Goal: Task Accomplishment & Management: Manage account settings

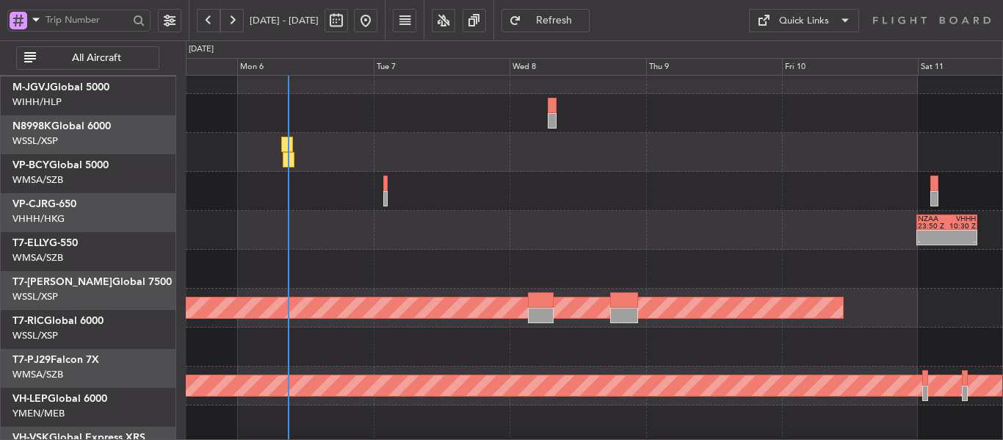
scroll to position [13, 0]
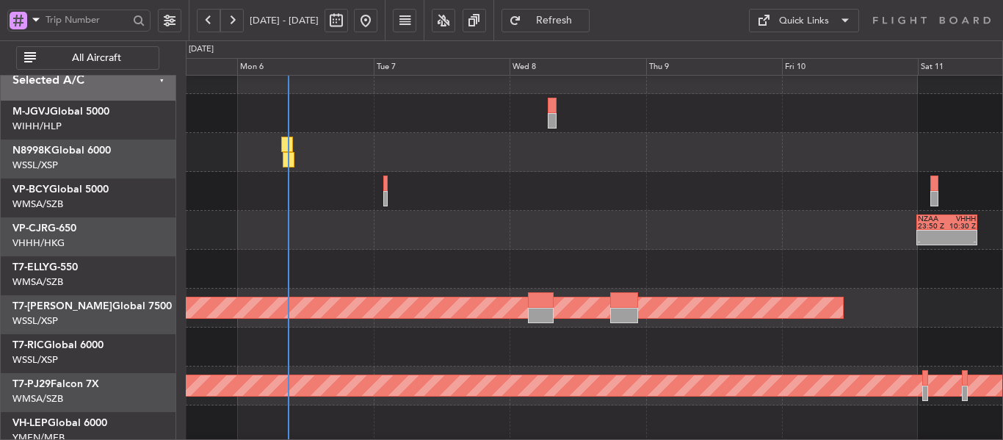
click at [548, 225] on div "- - NZAA 23:50 Z VHHH 10:30 Z" at bounding box center [594, 230] width 816 height 39
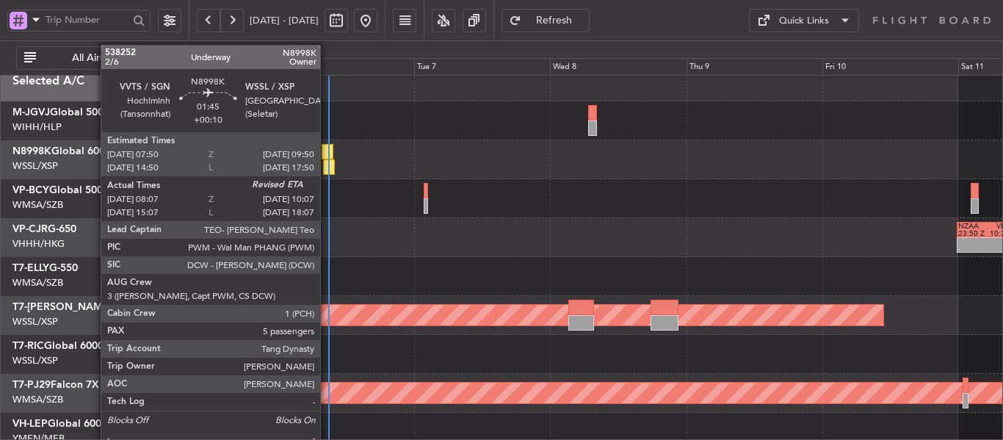
click at [326, 156] on div at bounding box center [328, 151] width 12 height 15
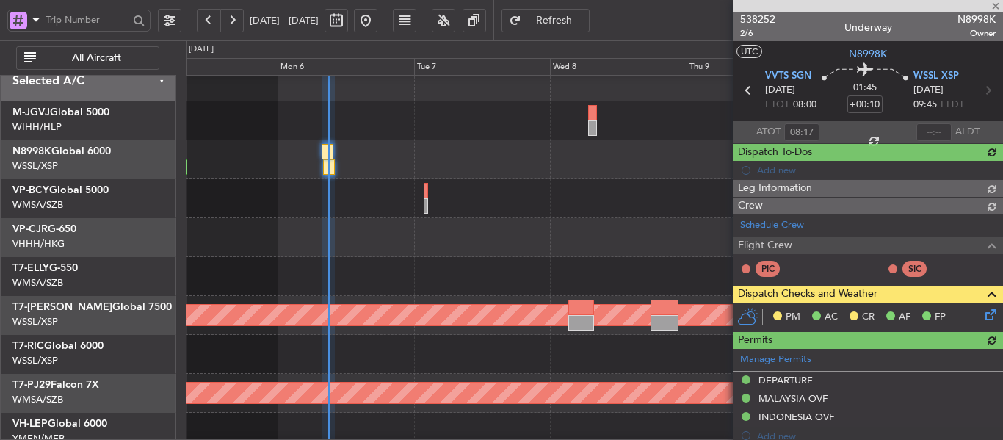
type input "[PERSON_NAME] (LEU)"
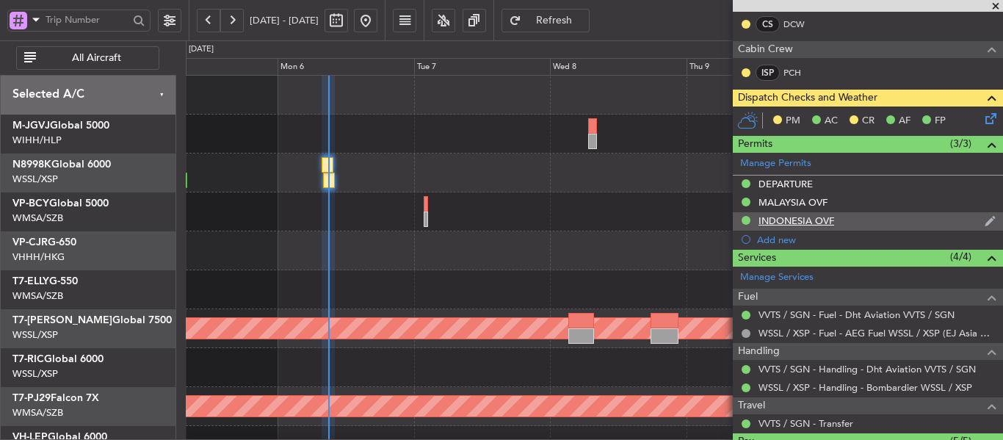
scroll to position [286, 0]
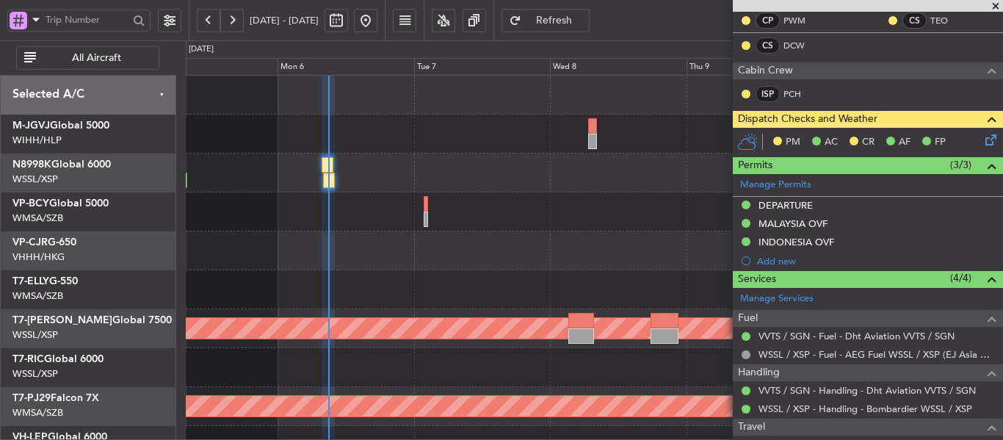
click at [982, 142] on icon at bounding box center [988, 137] width 12 height 12
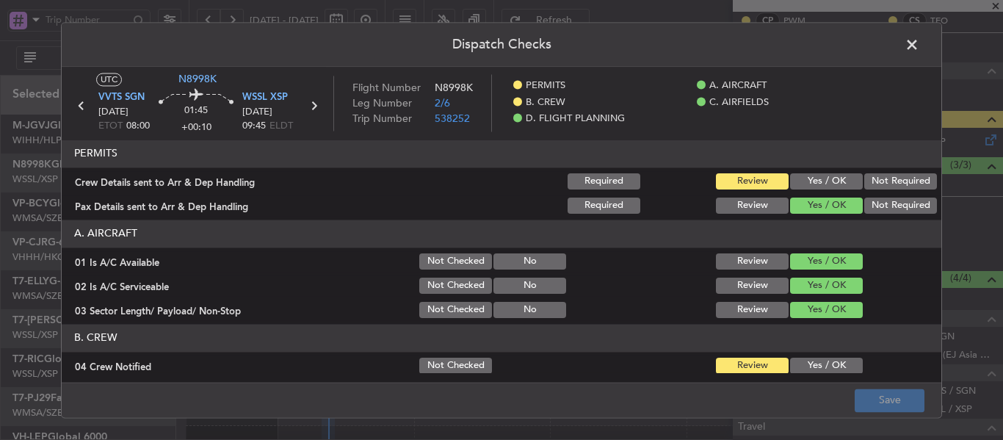
click at [816, 185] on button "Yes / OK" at bounding box center [826, 181] width 73 height 16
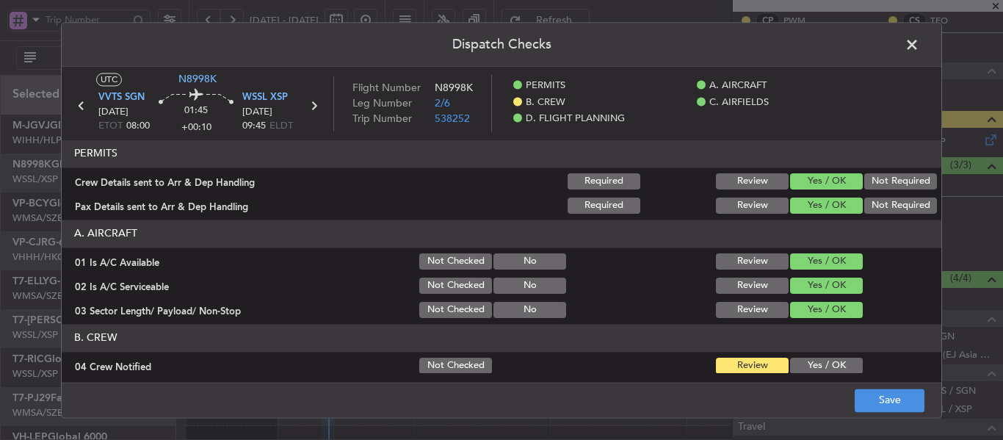
drag, startPoint x: 802, startPoint y: 363, endPoint x: 799, endPoint y: 355, distance: 8.2
click at [802, 363] on button "Yes / OK" at bounding box center [826, 365] width 73 height 16
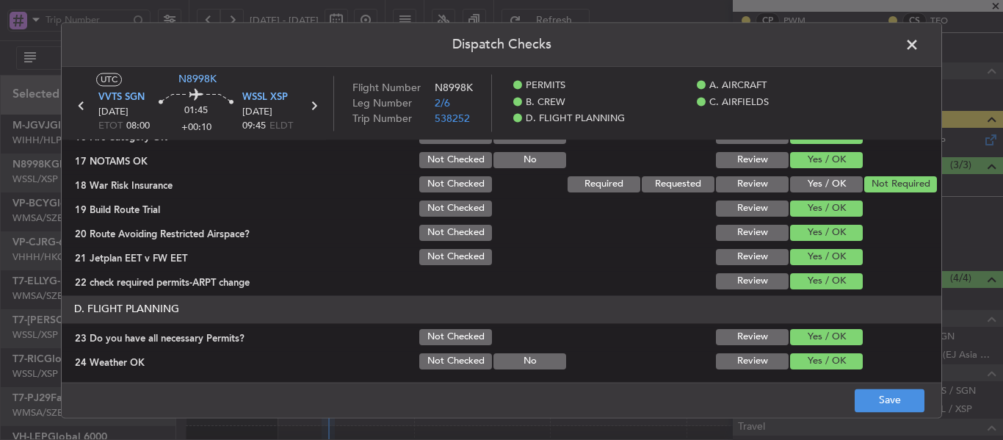
scroll to position [661, 0]
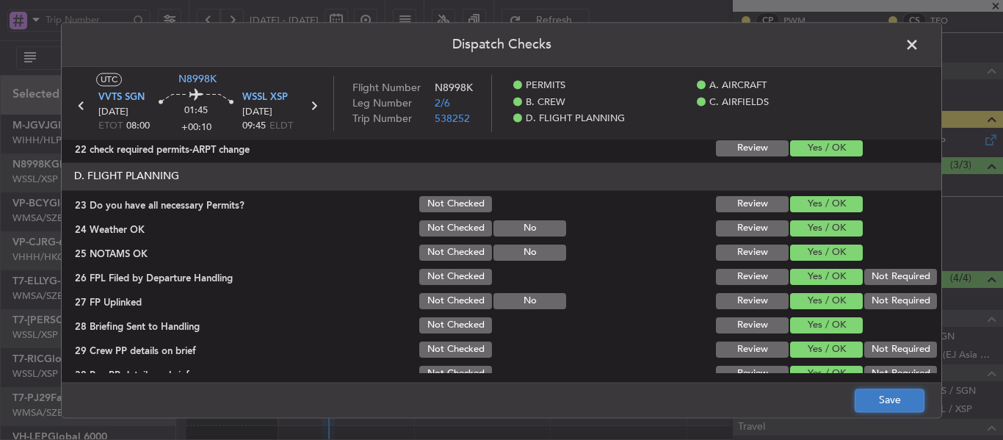
click at [875, 402] on button "Save" at bounding box center [889, 399] width 70 height 23
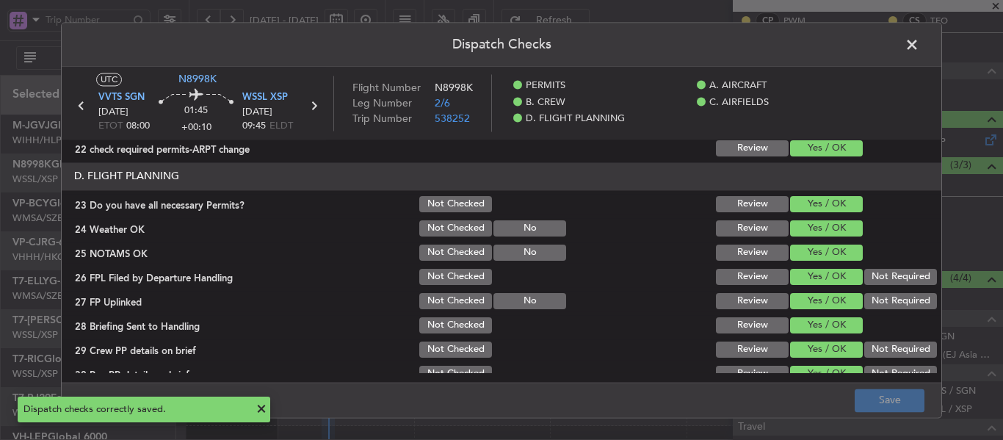
click at [919, 46] on span at bounding box center [919, 48] width 0 height 29
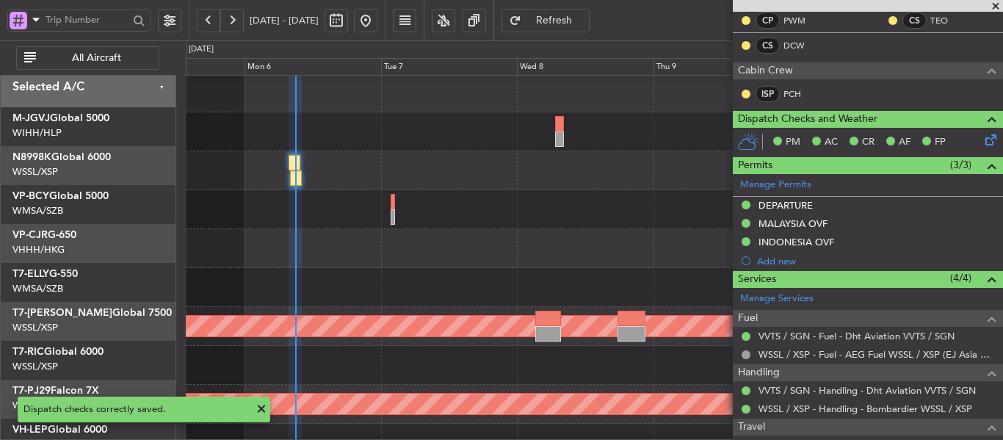
click at [412, 190] on div at bounding box center [594, 209] width 816 height 39
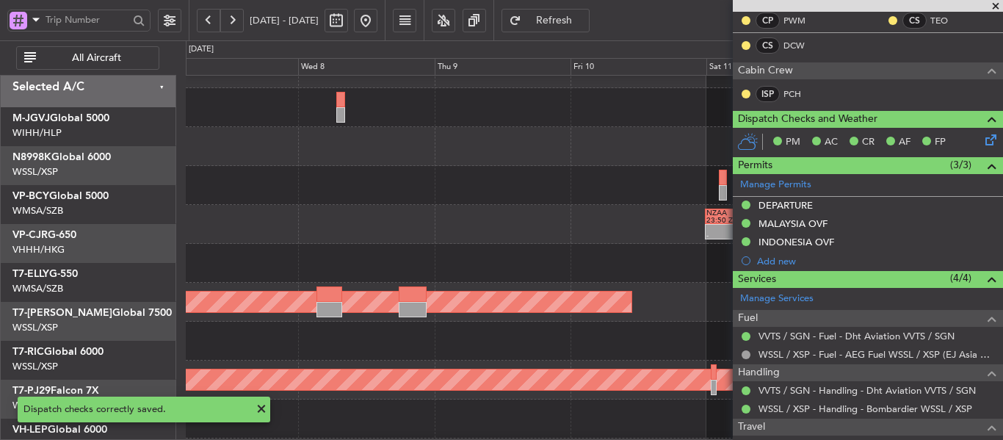
scroll to position [26, 0]
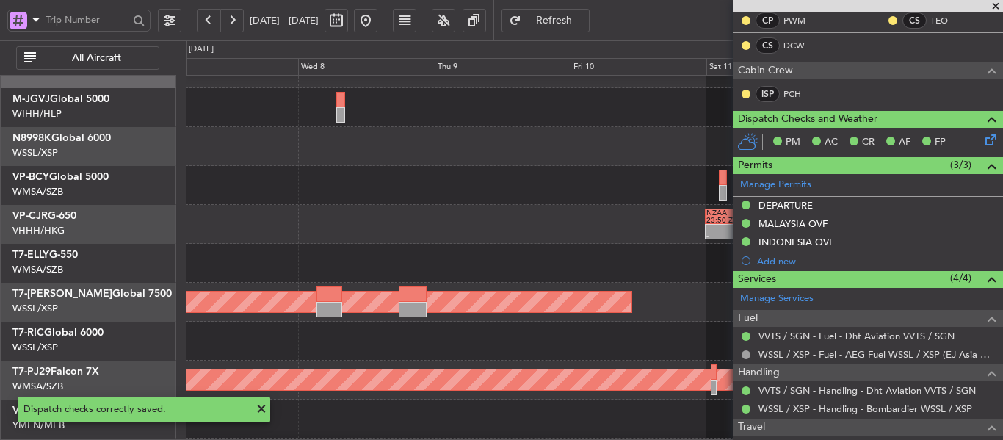
click at [992, 7] on span at bounding box center [995, 6] width 15 height 13
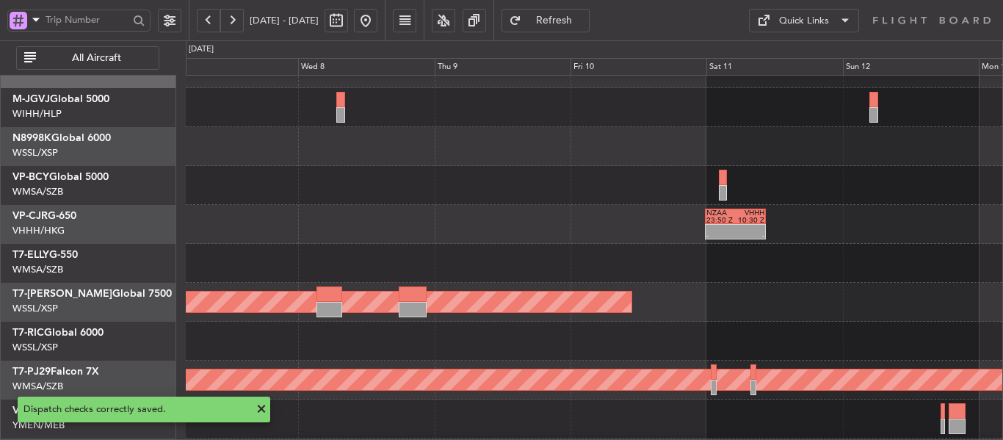
type input "0"
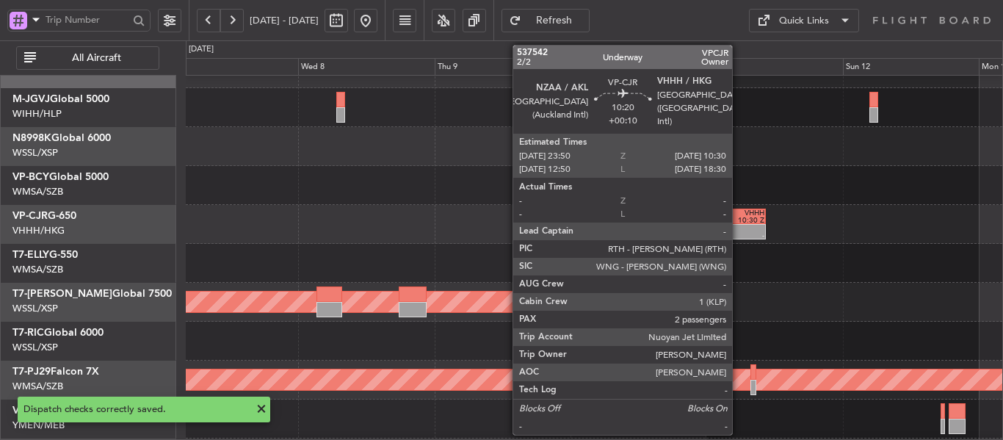
click at [738, 228] on div at bounding box center [750, 228] width 29 height 7
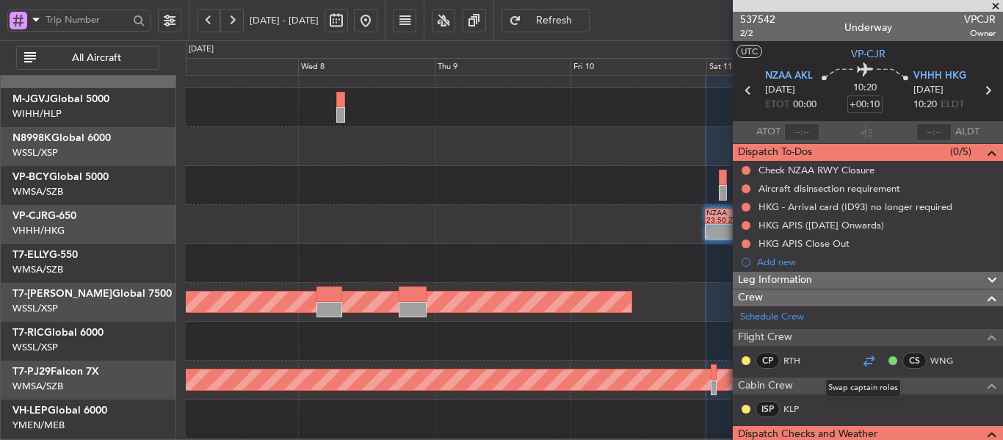
click at [866, 356] on div at bounding box center [869, 361] width 18 height 18
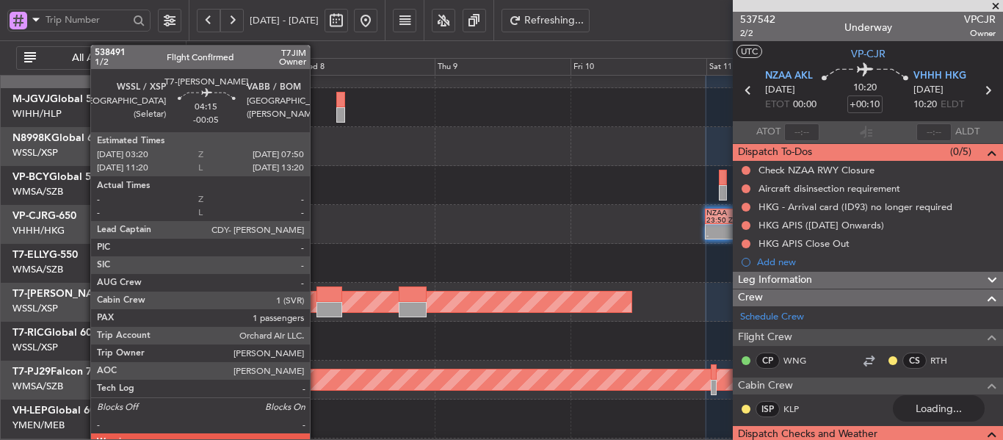
click at [316, 299] on div at bounding box center [329, 293] width 26 height 15
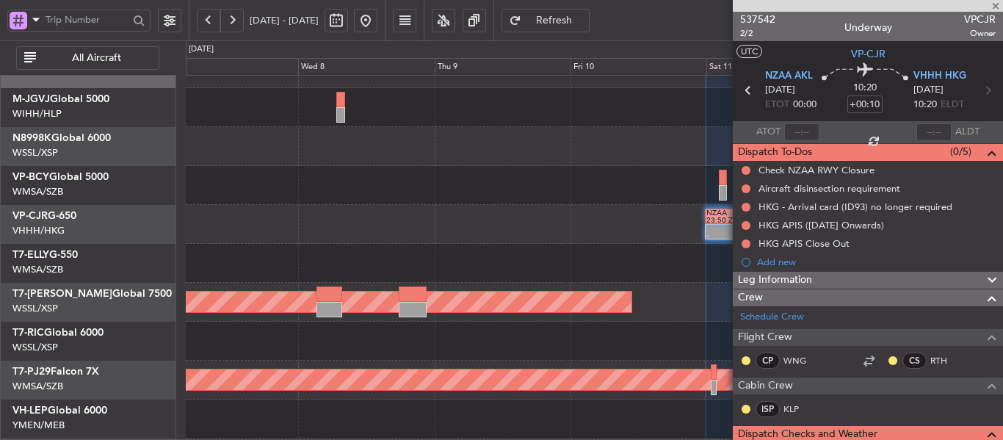
type input "-00:05"
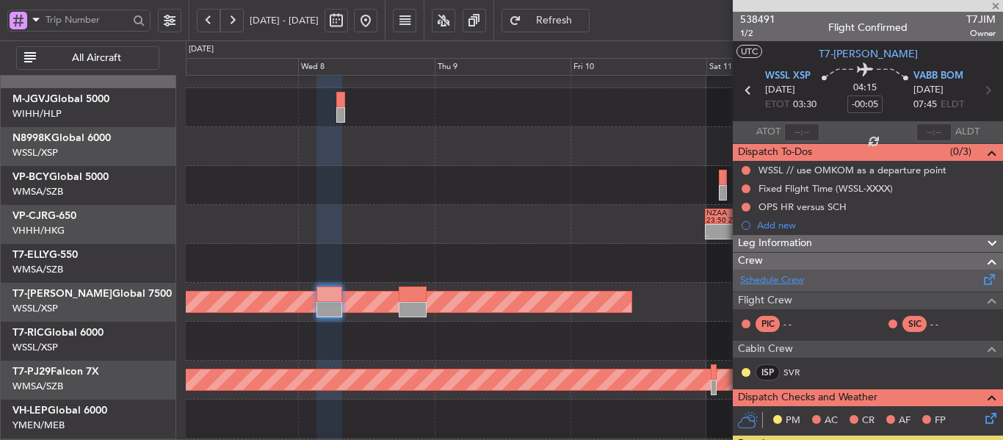
click at [785, 280] on link "Schedule Crew" at bounding box center [772, 280] width 64 height 15
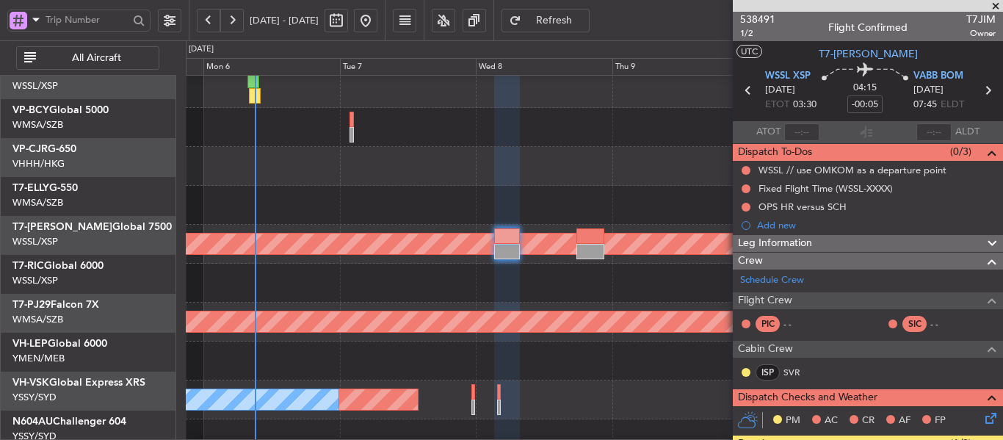
click at [452, 147] on div "- - NZAA 23:50 Z VHHH 10:30 Z" at bounding box center [594, 166] width 816 height 39
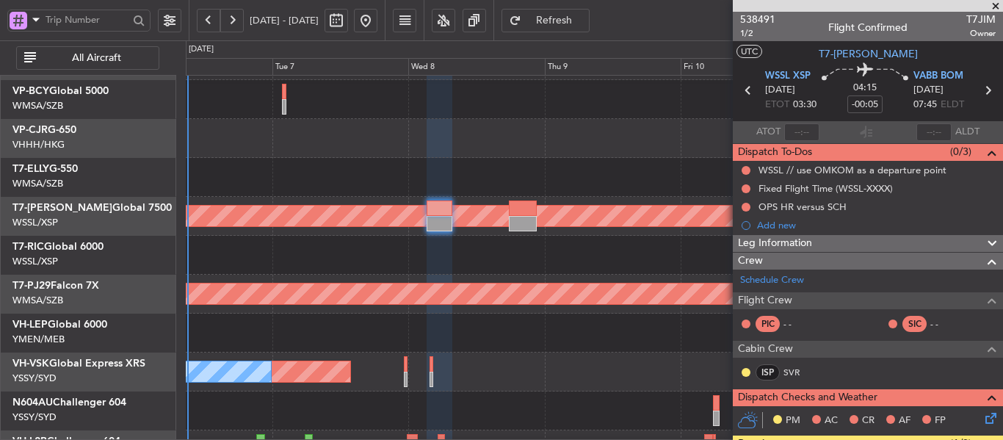
click at [994, 3] on span at bounding box center [995, 6] width 15 height 13
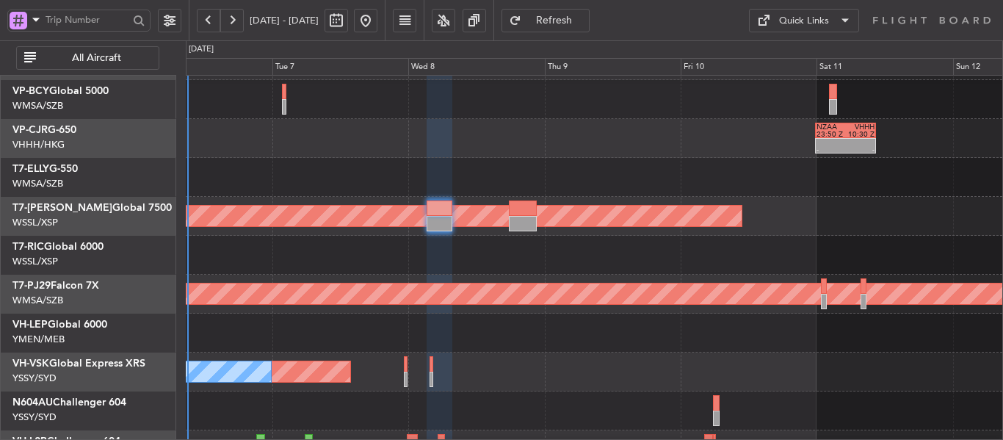
type input "0"
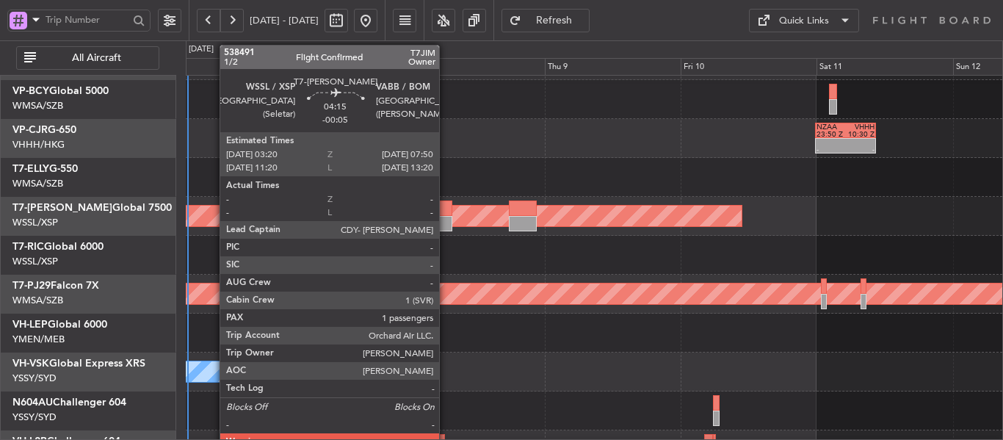
click at [446, 220] on div at bounding box center [439, 223] width 26 height 15
click at [447, 210] on div at bounding box center [439, 207] width 26 height 15
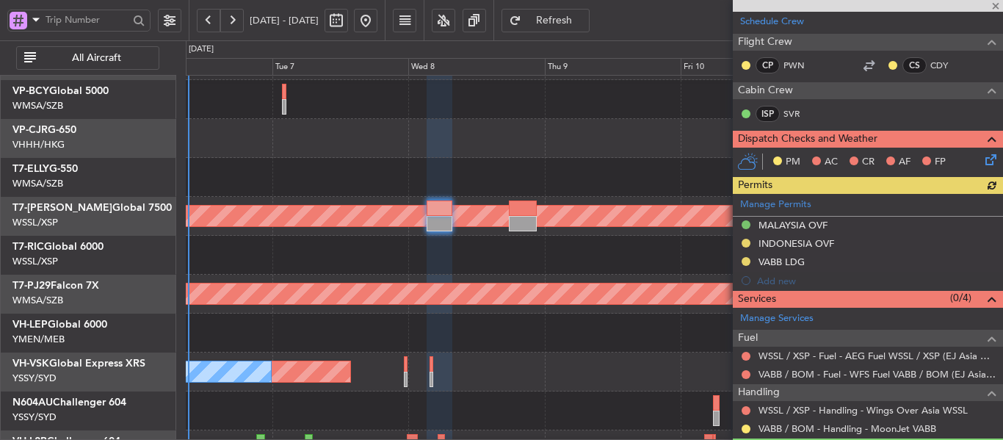
scroll to position [330, 0]
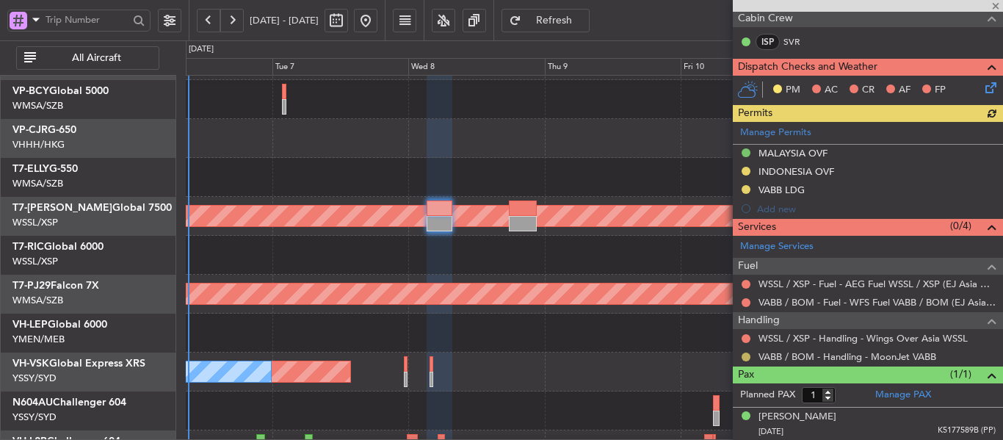
click at [744, 355] on button at bounding box center [745, 356] width 9 height 9
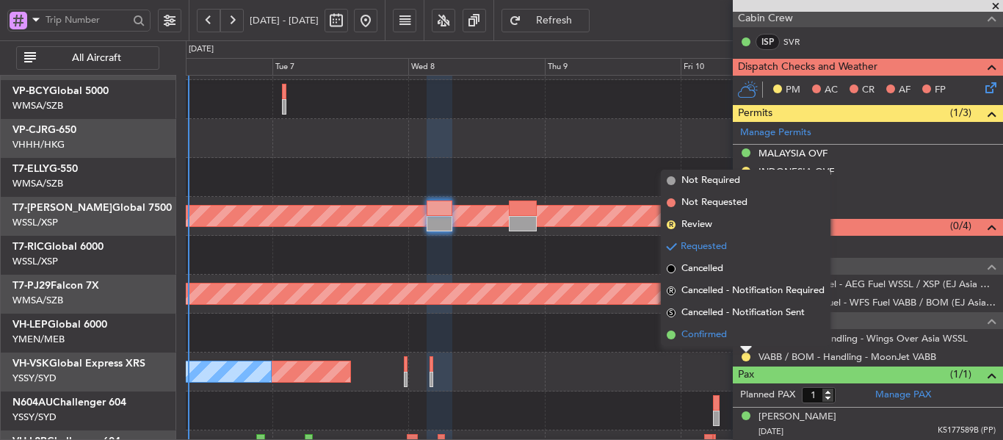
click at [668, 332] on span at bounding box center [671, 334] width 9 height 9
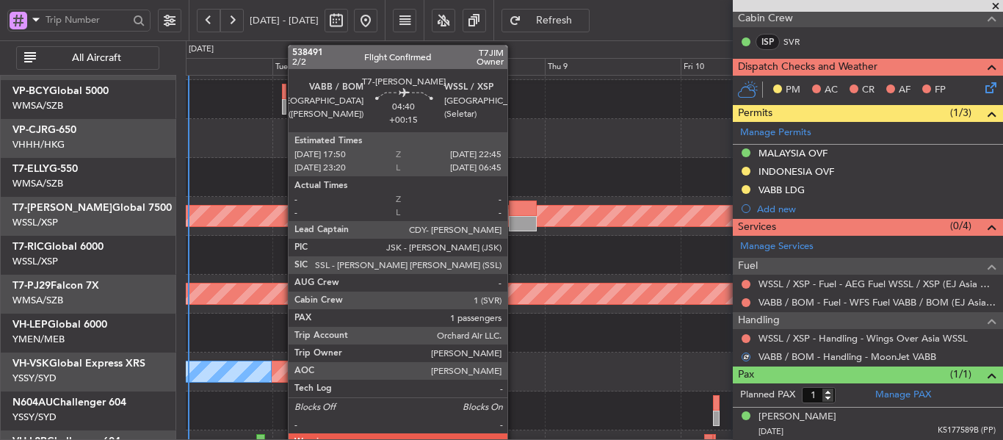
click at [514, 212] on div at bounding box center [523, 207] width 28 height 15
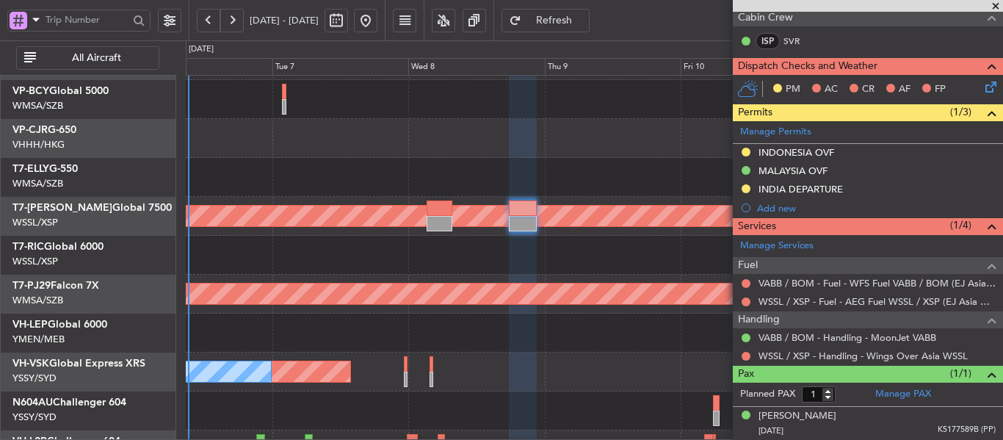
scroll to position [294, 0]
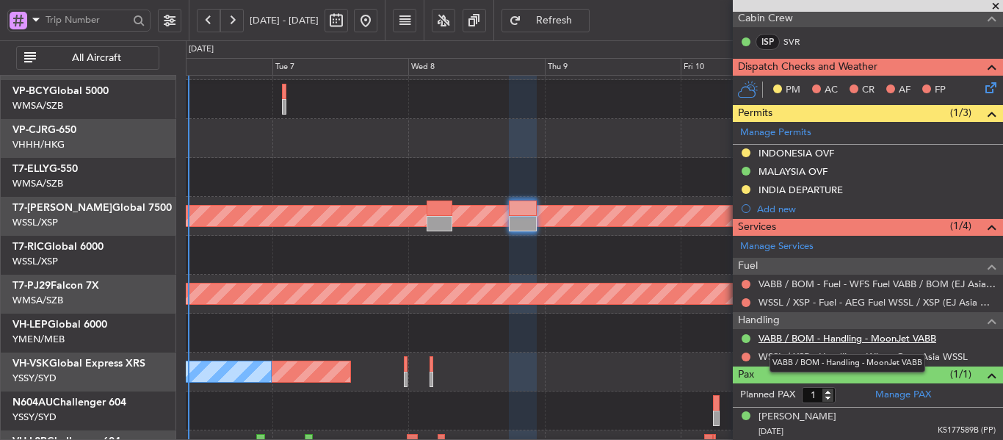
click at [807, 340] on link "VABB / BOM - Handling - MoonJet VABB" at bounding box center [847, 338] width 178 height 12
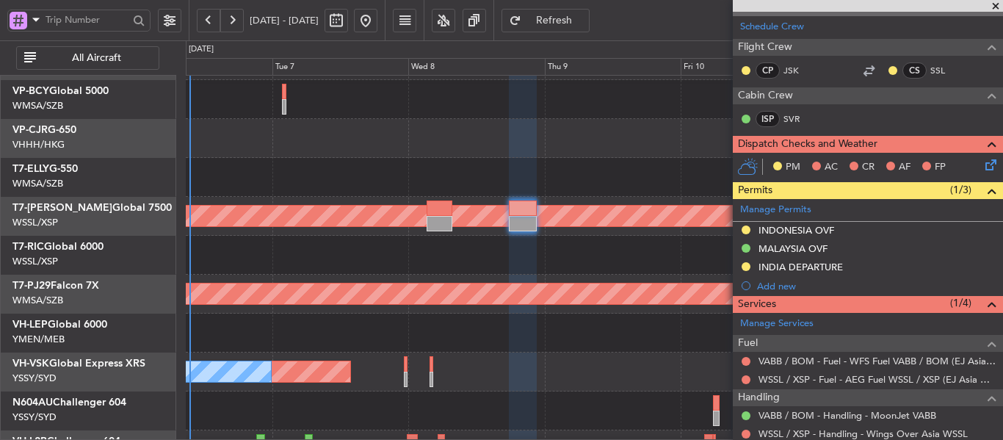
scroll to position [73, 0]
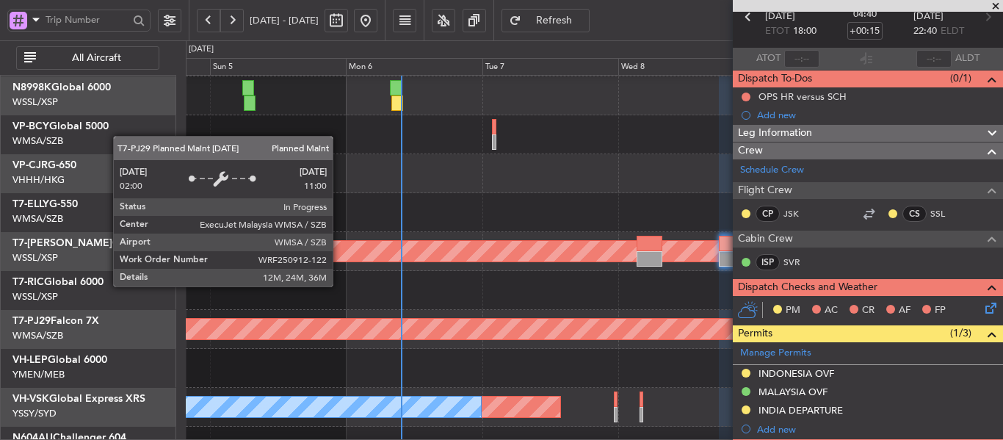
click at [541, 311] on div "Planned Maint [GEOGRAPHIC_DATA] (Sultan [PERSON_NAME] [PERSON_NAME] - Subang)" at bounding box center [594, 329] width 816 height 39
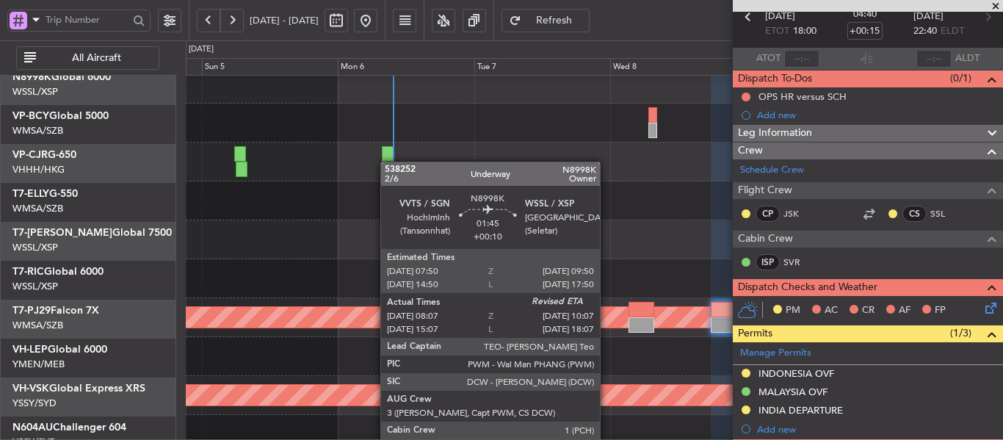
scroll to position [12, 0]
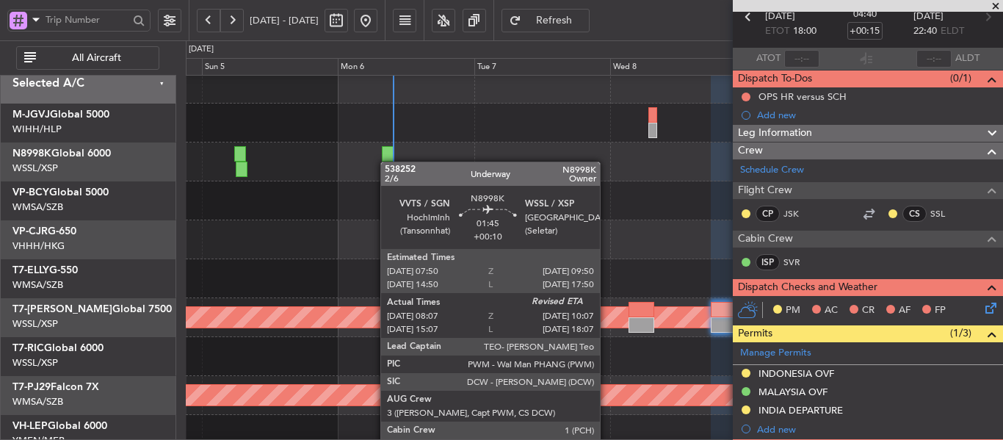
click at [388, 161] on div at bounding box center [389, 168] width 12 height 15
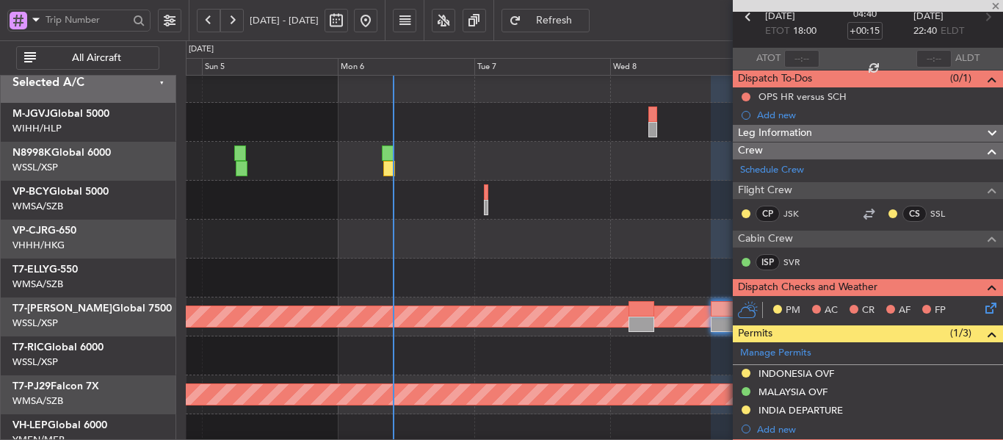
click at [384, 145] on div at bounding box center [594, 161] width 816 height 39
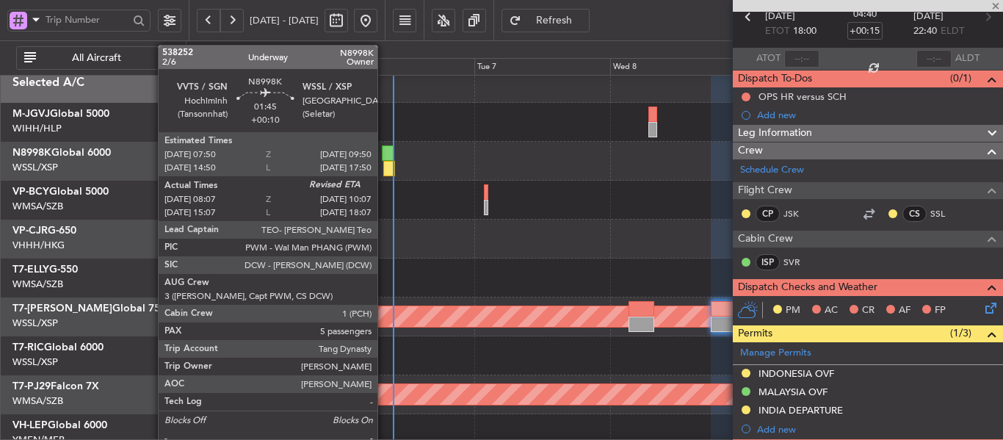
click at [384, 157] on div at bounding box center [388, 152] width 12 height 15
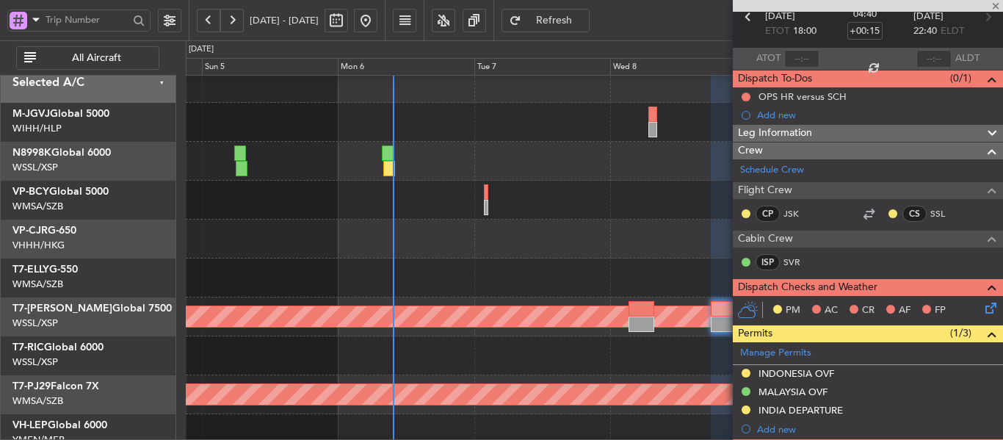
type input "+00:10"
type input "08:17"
type input "5"
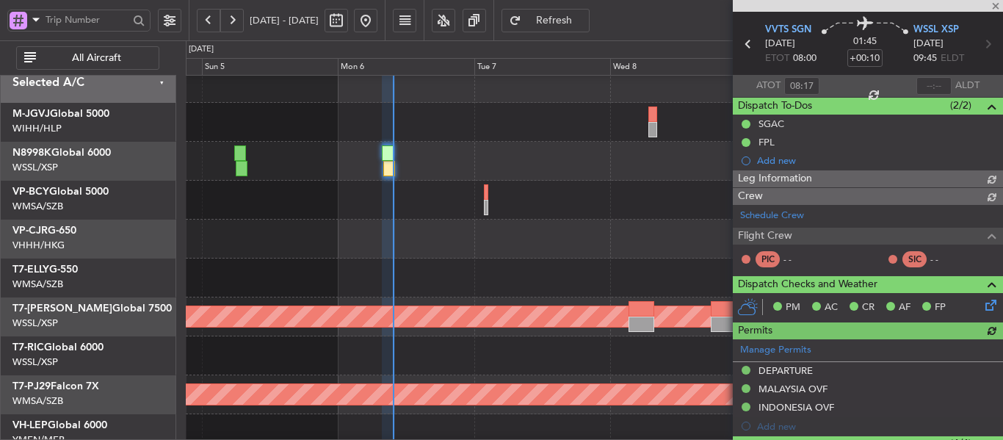
scroll to position [73, 0]
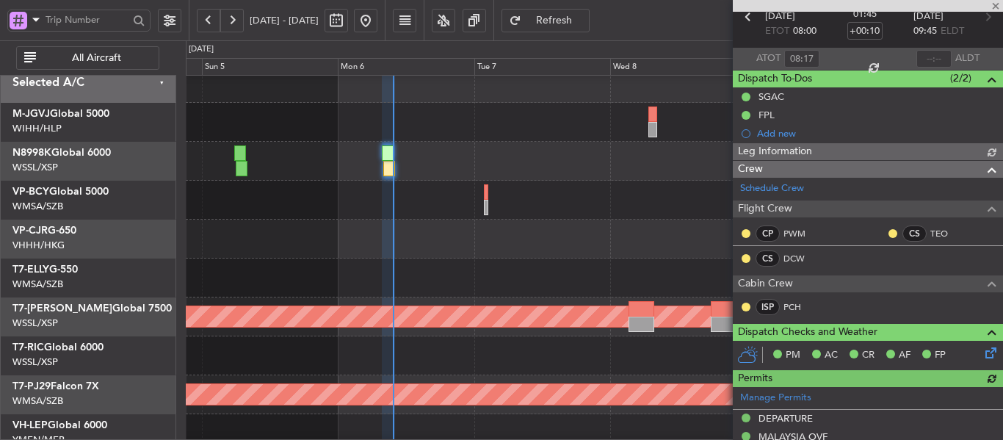
type input "[PERSON_NAME] (LEU)"
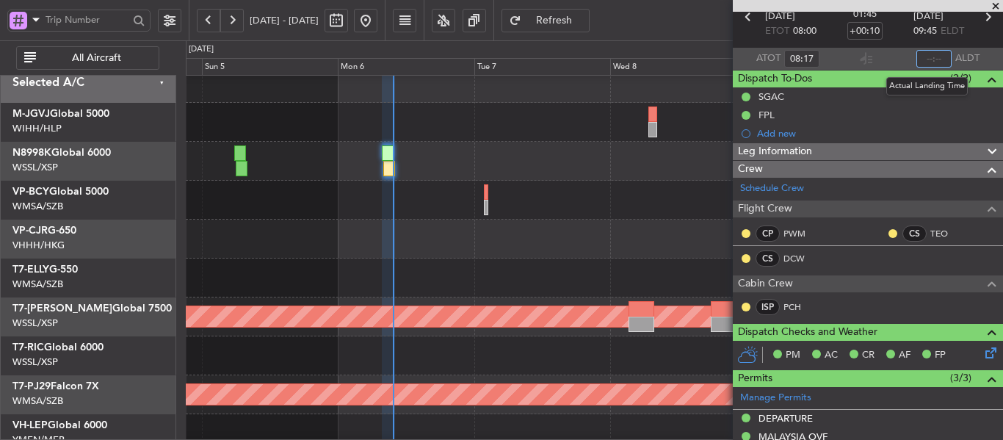
click at [916, 60] on input "text" at bounding box center [933, 59] width 35 height 18
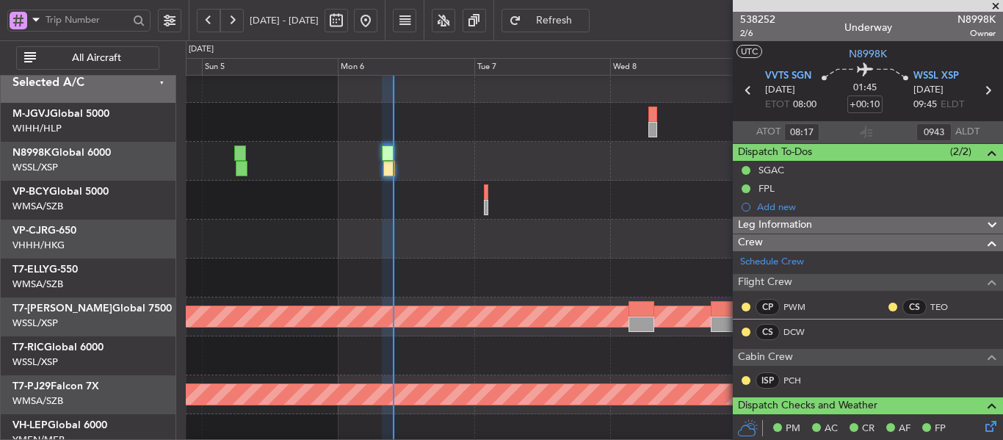
click at [889, 131] on section "ATOT 08:17 0943 ALDT" at bounding box center [868, 132] width 270 height 22
type input "09:43"
type input "[PERSON_NAME] (LEU)"
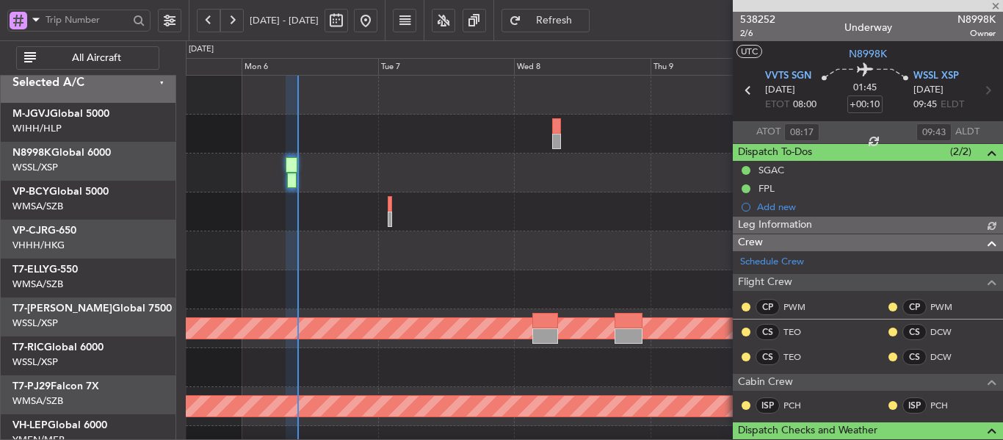
click at [454, 271] on div "- - NZAA 23:50 Z VHHH 10:30 Z Planned Maint [GEOGRAPHIC_DATA] (Seletar) Planned…" at bounding box center [594, 329] width 816 height 506
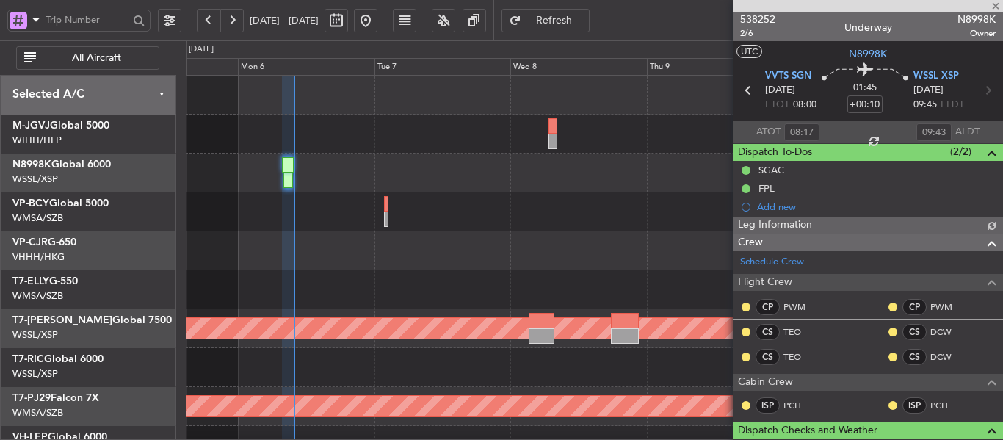
type input "[PERSON_NAME] (LEU)"
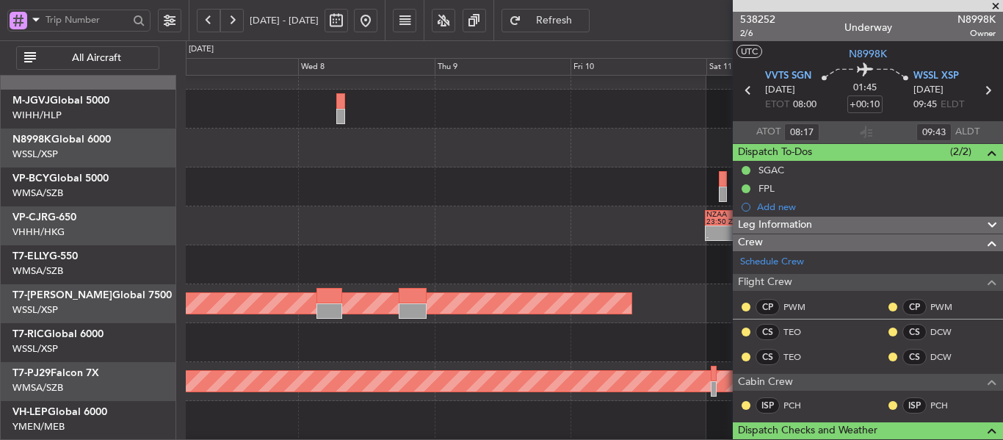
click at [385, 184] on div at bounding box center [594, 186] width 816 height 39
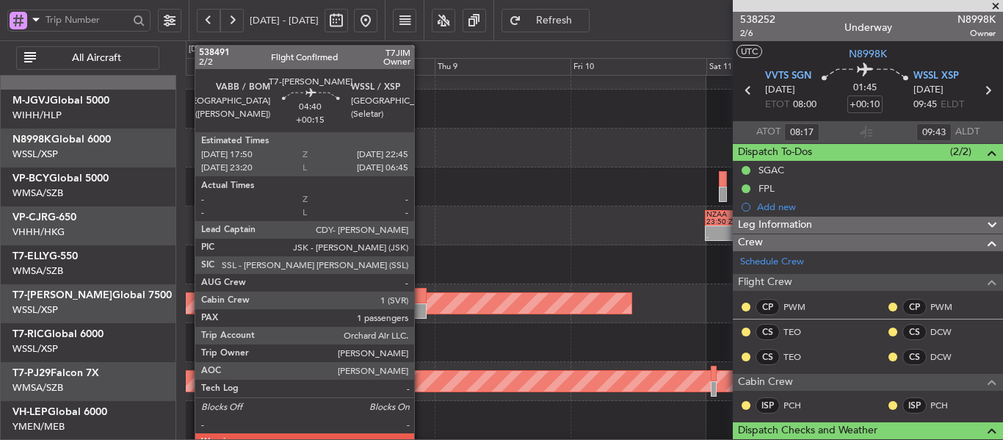
click at [420, 298] on div at bounding box center [413, 295] width 28 height 15
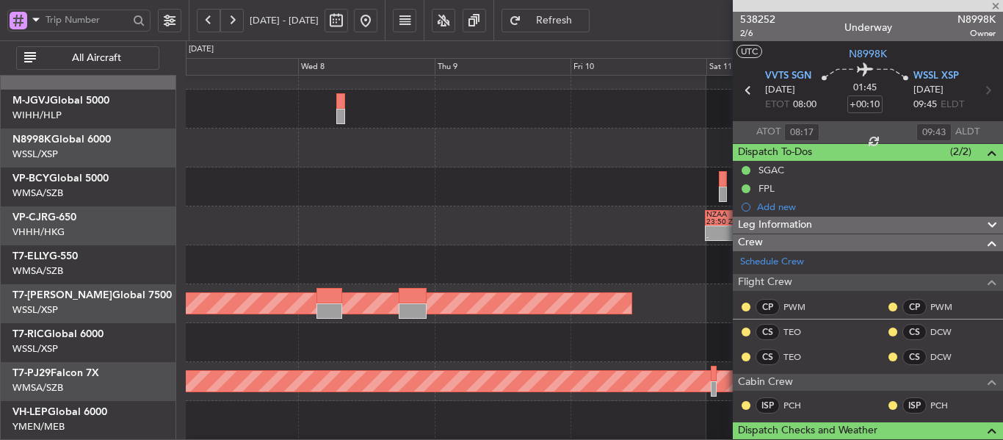
type input "+00:15"
type input "1"
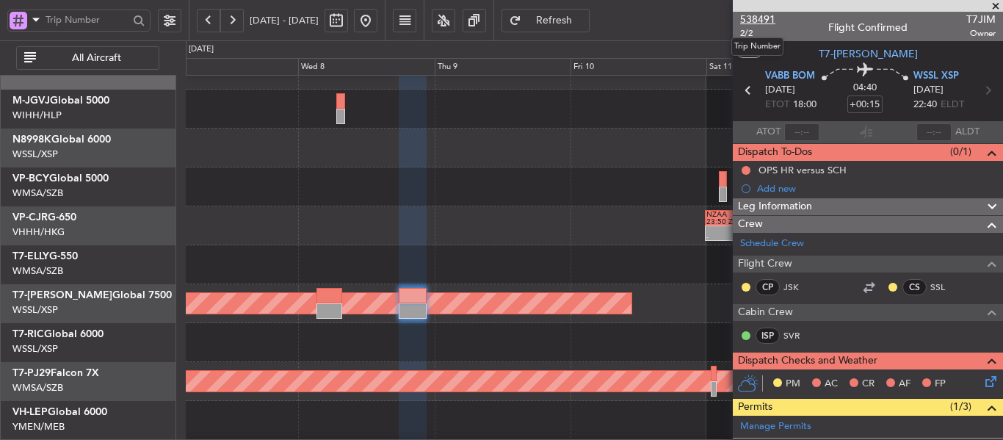
click at [762, 20] on span "538491" at bounding box center [757, 19] width 35 height 15
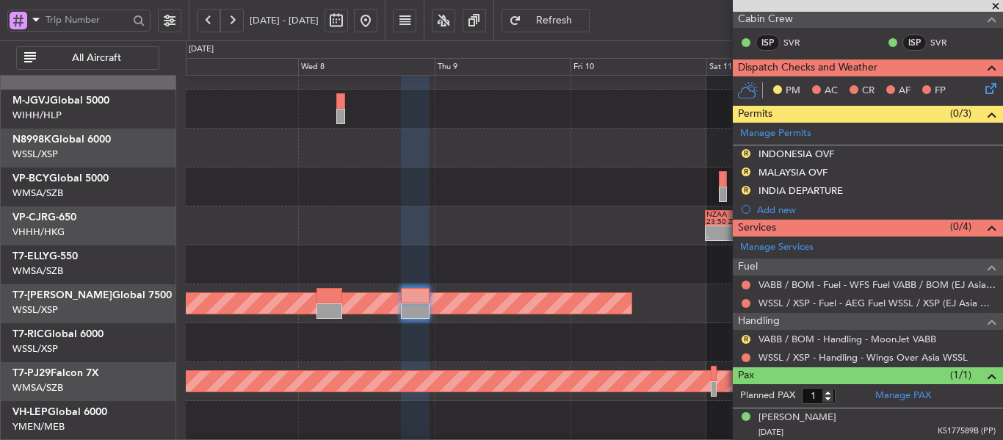
scroll to position [320, 0]
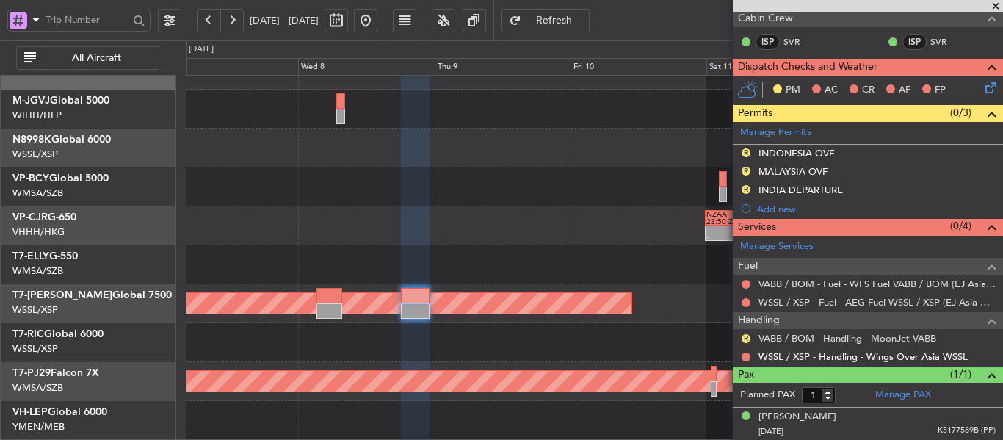
click at [789, 355] on link "WSSL / XSP - Handling - Wings Over Asia WSSL" at bounding box center [862, 356] width 209 height 12
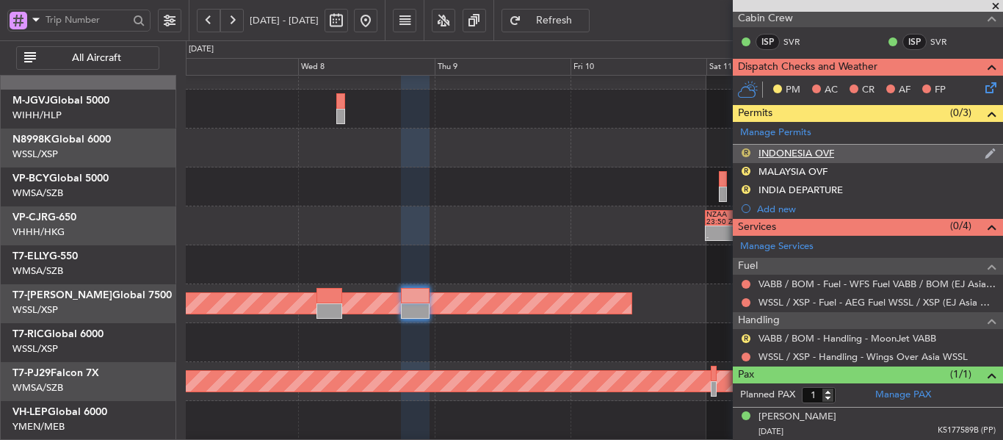
click at [744, 151] on button "R" at bounding box center [745, 152] width 9 height 9
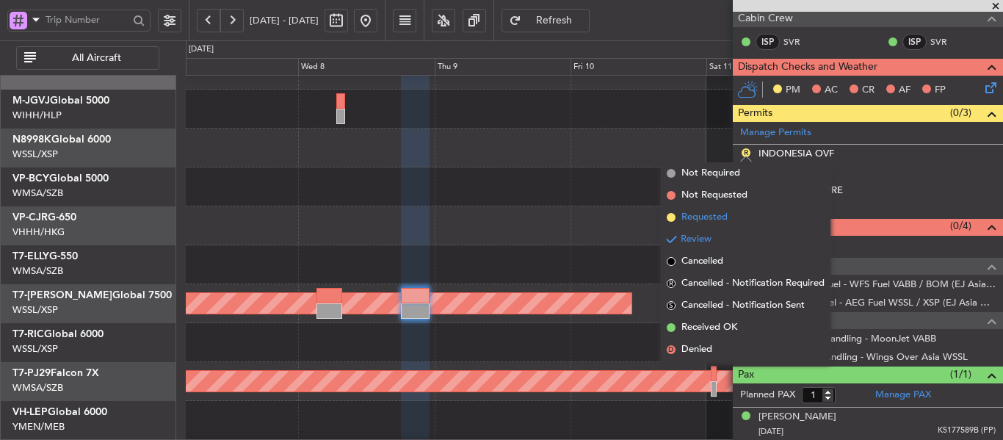
click at [669, 215] on span at bounding box center [671, 217] width 9 height 9
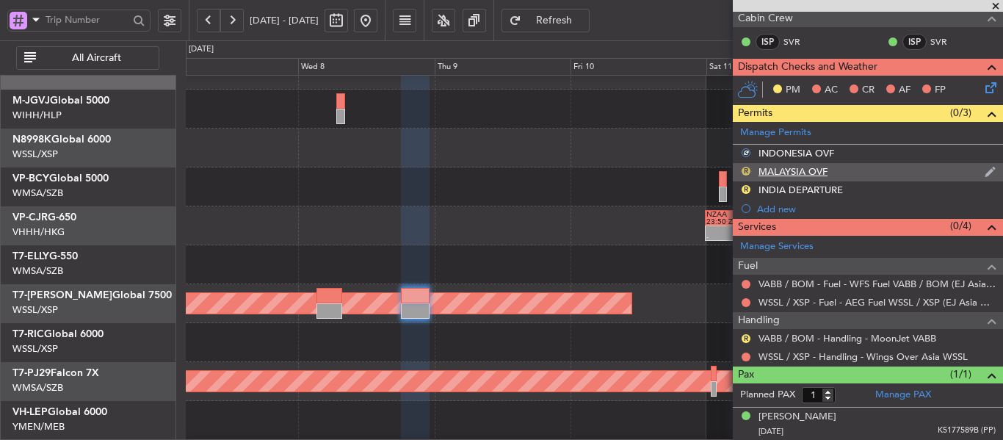
click at [742, 170] on button "R" at bounding box center [745, 171] width 9 height 9
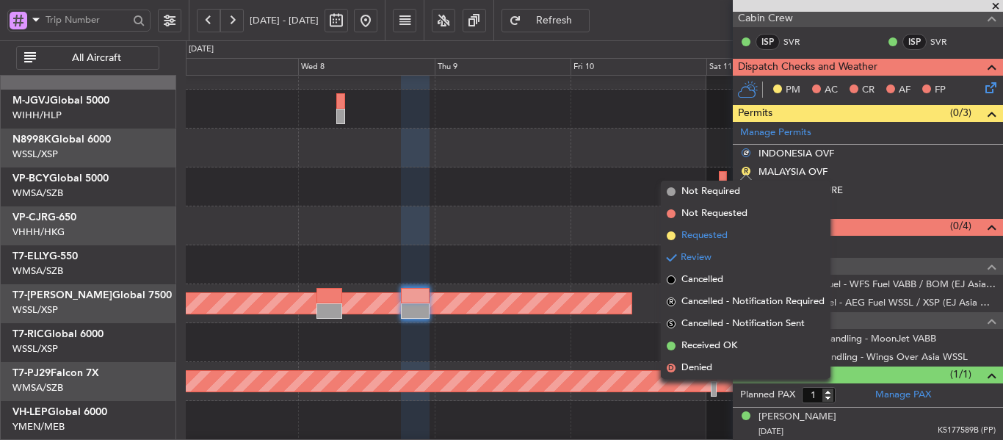
click at [667, 234] on span at bounding box center [671, 235] width 9 height 9
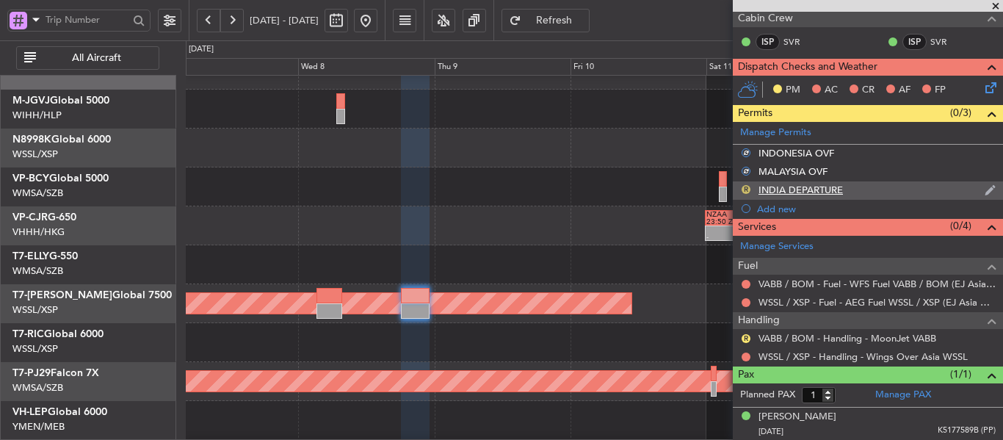
click at [745, 188] on button "R" at bounding box center [745, 189] width 9 height 9
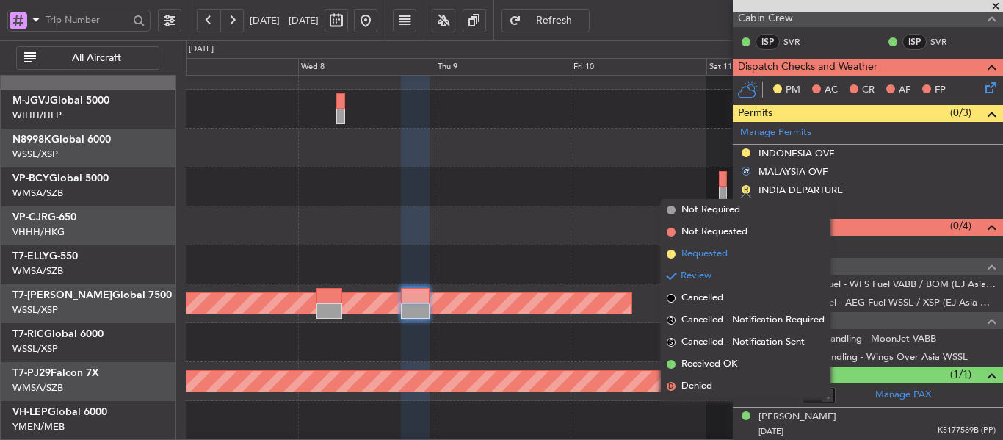
click at [672, 251] on span at bounding box center [671, 254] width 9 height 9
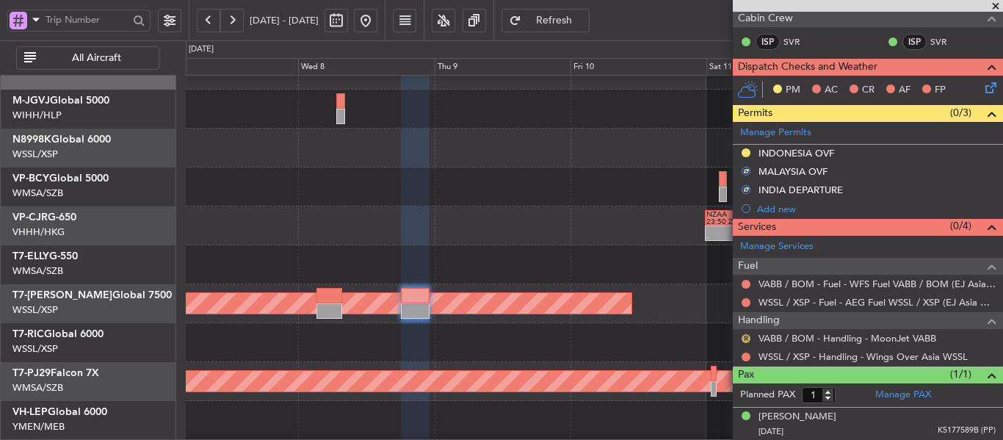
click at [743, 338] on button "R" at bounding box center [745, 338] width 9 height 9
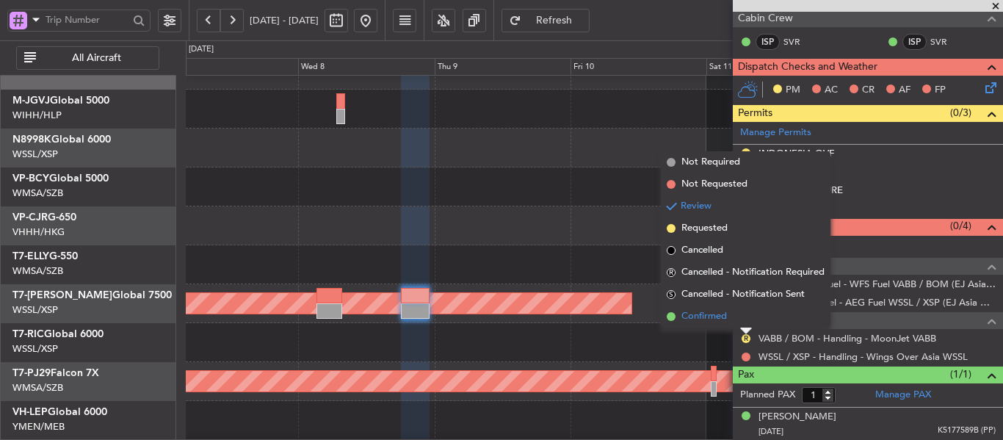
click at [669, 315] on span at bounding box center [671, 316] width 9 height 9
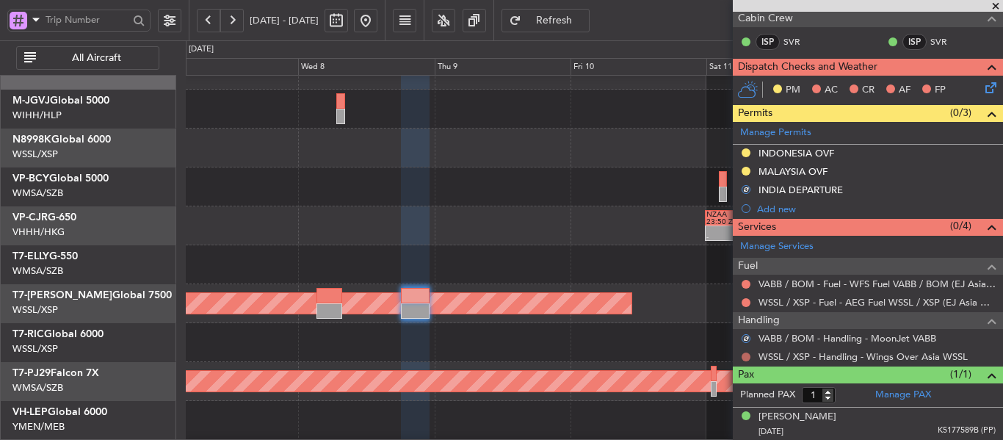
click at [742, 355] on button at bounding box center [745, 356] width 9 height 9
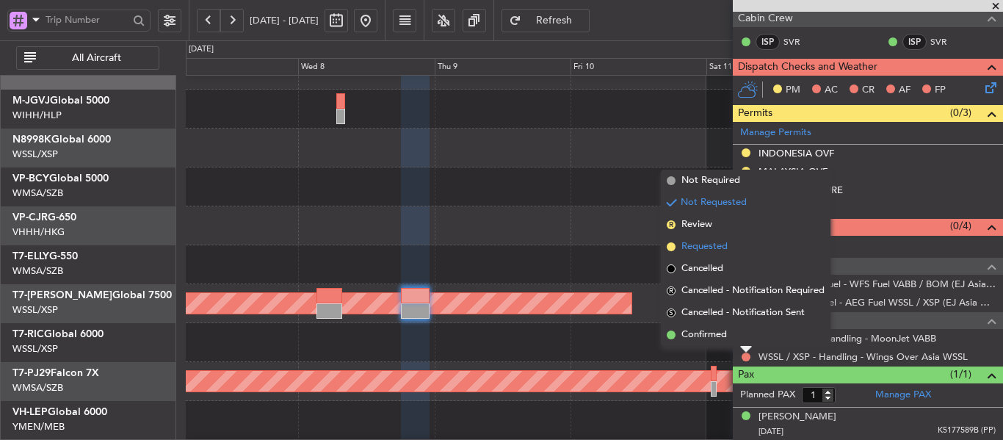
click at [668, 246] on span at bounding box center [671, 246] width 9 height 9
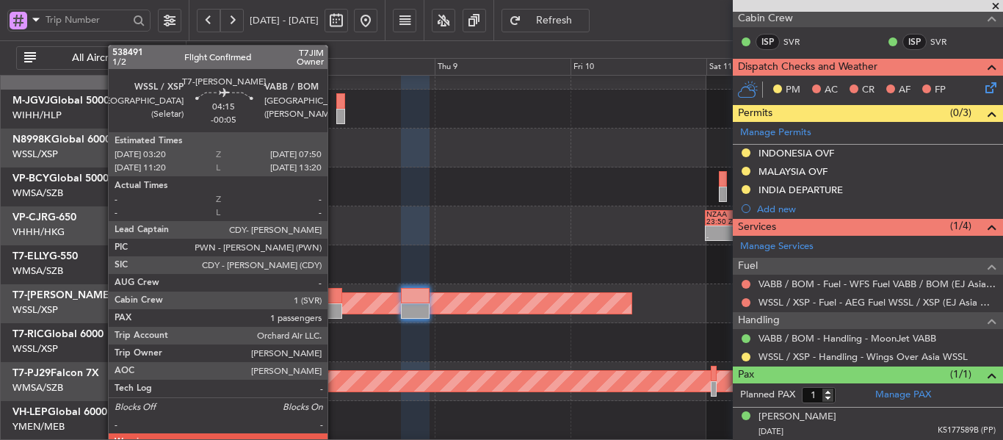
click at [334, 302] on div at bounding box center [329, 295] width 26 height 15
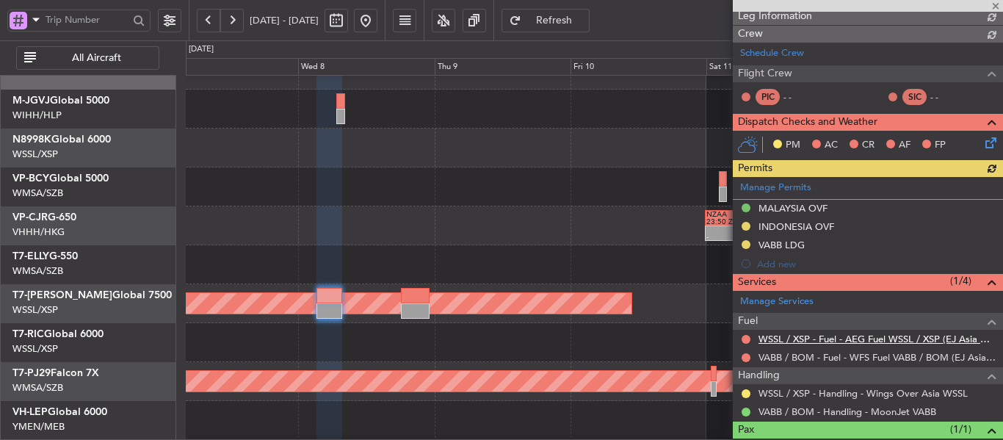
scroll to position [330, 0]
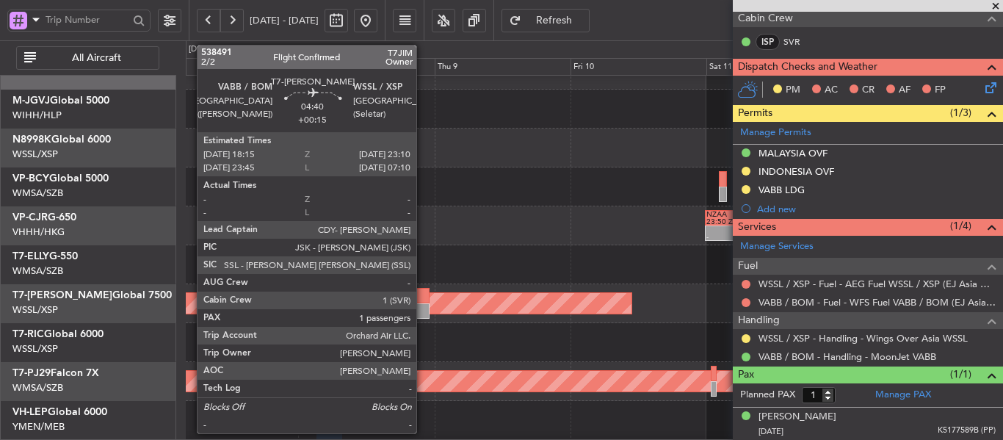
click at [423, 303] on div at bounding box center [415, 310] width 28 height 15
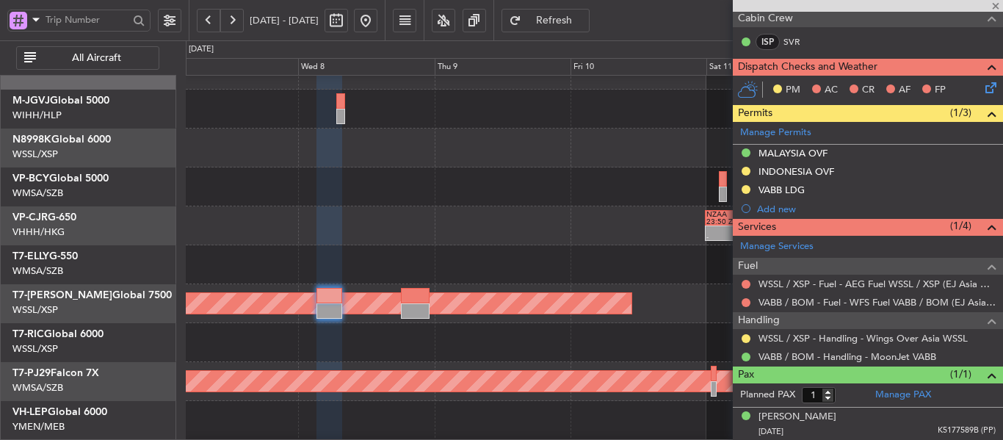
type input "+00:15"
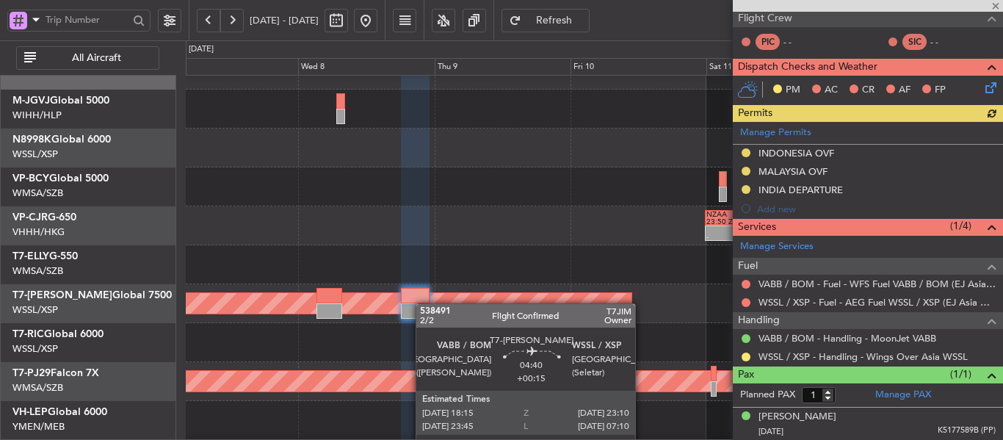
scroll to position [294, 0]
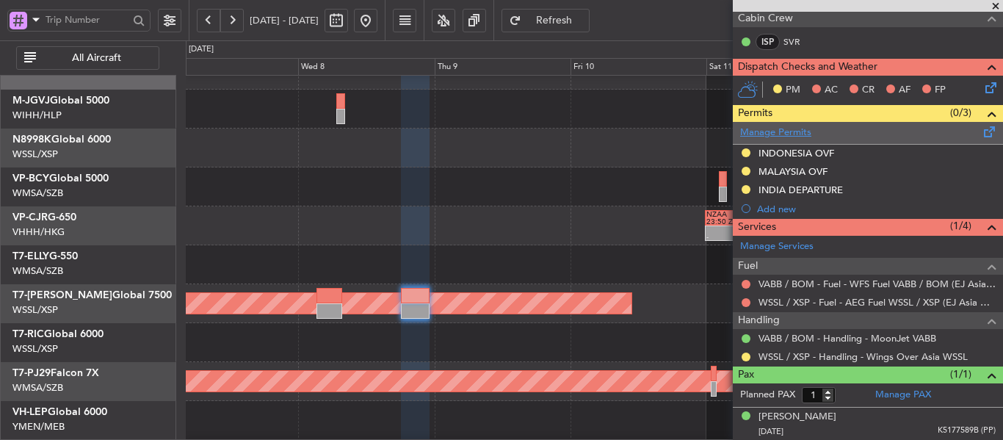
click at [769, 134] on link "Manage Permits" at bounding box center [775, 133] width 71 height 15
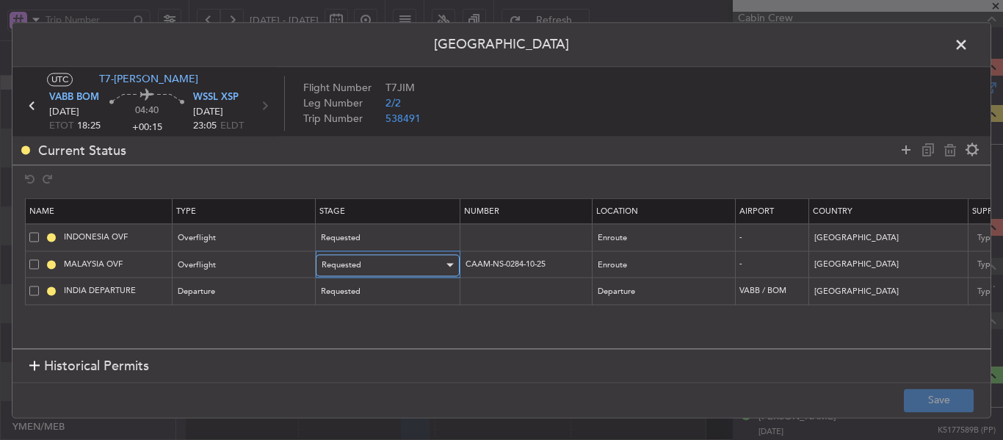
click at [369, 268] on div "Requested" at bounding box center [383, 265] width 122 height 22
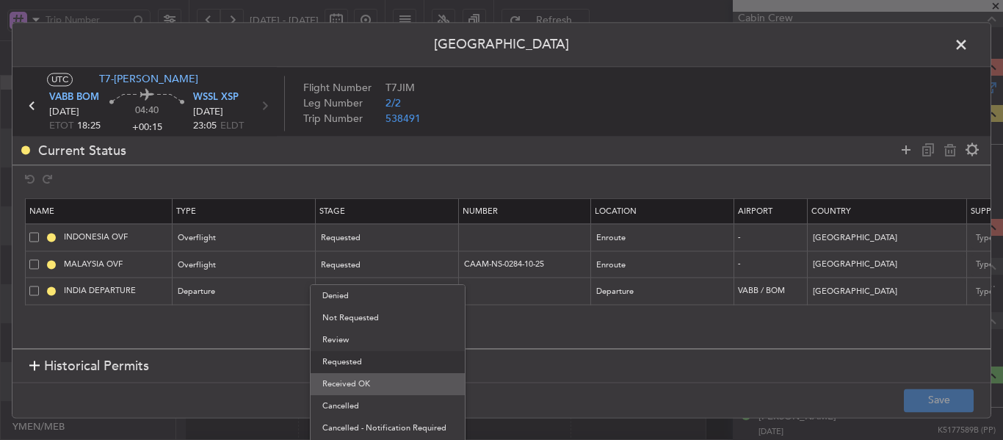
click at [362, 375] on span "Received OK" at bounding box center [387, 384] width 131 height 22
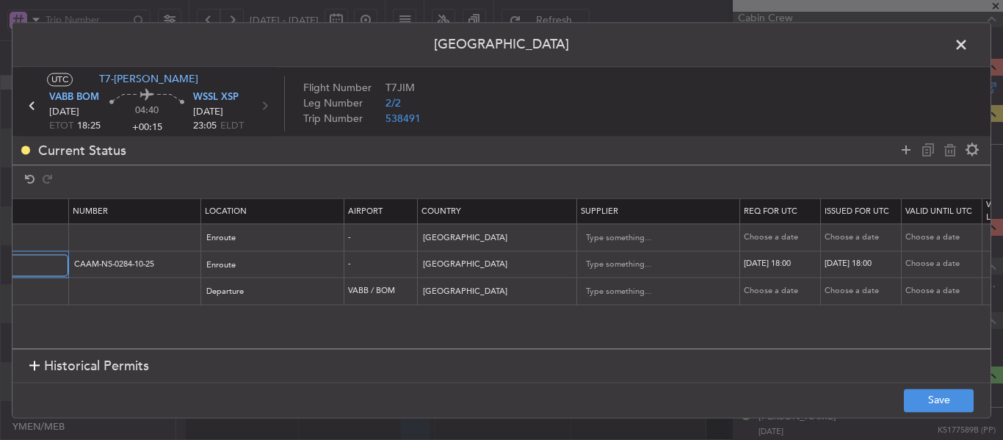
scroll to position [0, 529]
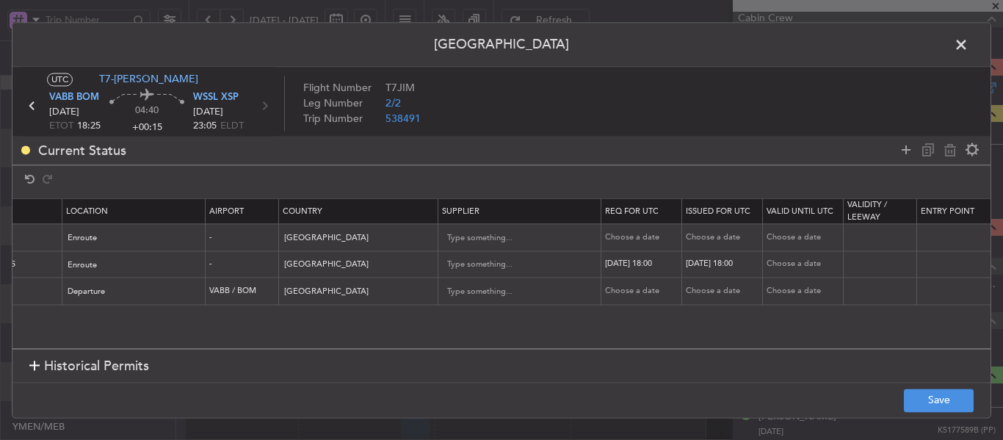
click at [636, 259] on div "[DATE] 18:00" at bounding box center [643, 264] width 76 height 12
select select "10"
select select "2025"
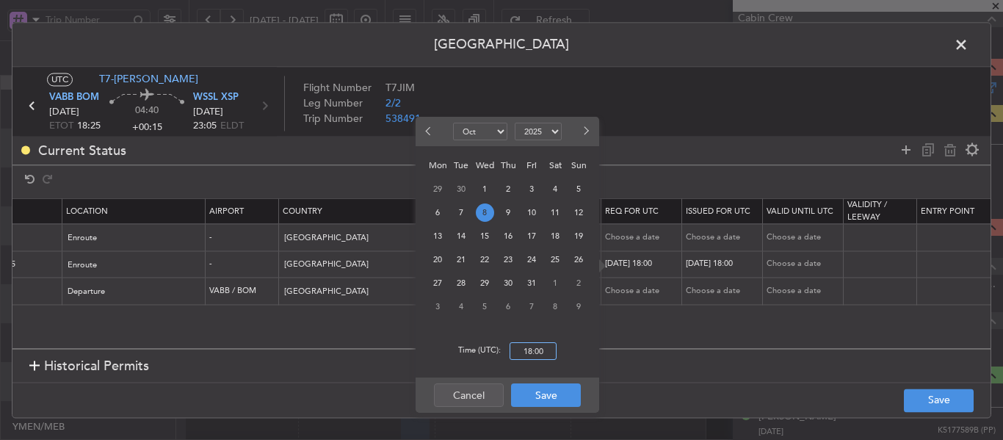
click at [533, 344] on input "18:00" at bounding box center [532, 351] width 47 height 18
type input "18:25"
click at [548, 388] on button "Save" at bounding box center [546, 394] width 70 height 23
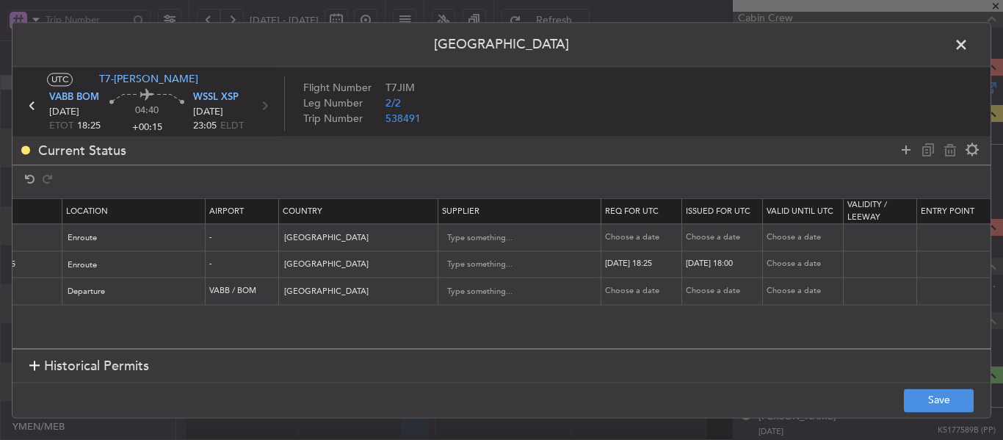
click at [714, 259] on div "[DATE] 18:00" at bounding box center [724, 264] width 76 height 12
select select "10"
select select "2025"
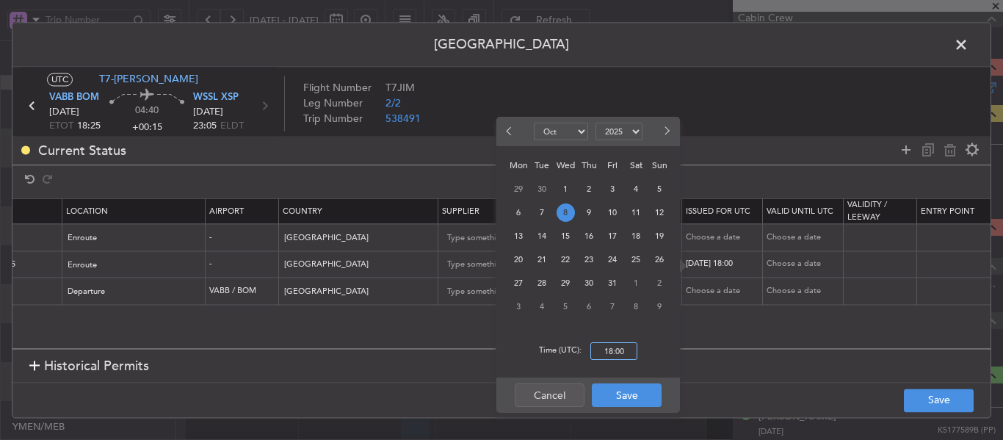
click at [609, 349] on input "18:00" at bounding box center [613, 351] width 47 height 18
type input "18:25"
click at [641, 395] on button "Save" at bounding box center [627, 394] width 70 height 23
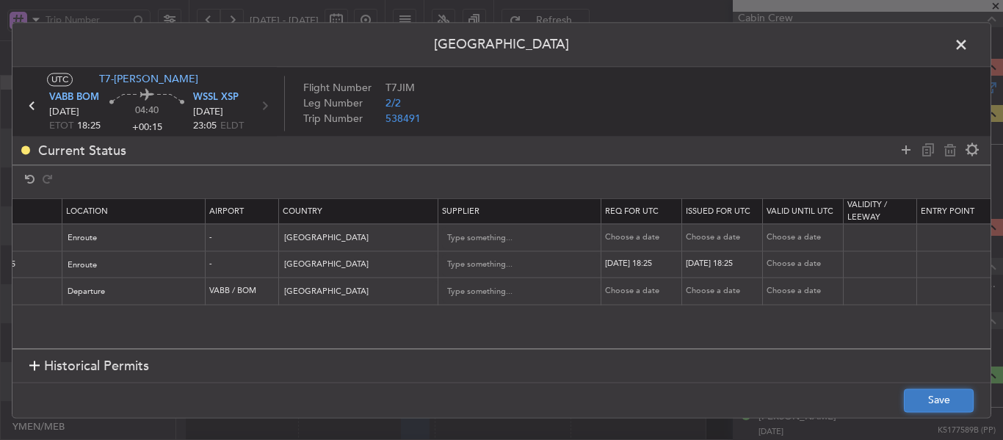
click at [953, 397] on button "Save" at bounding box center [939, 399] width 70 height 23
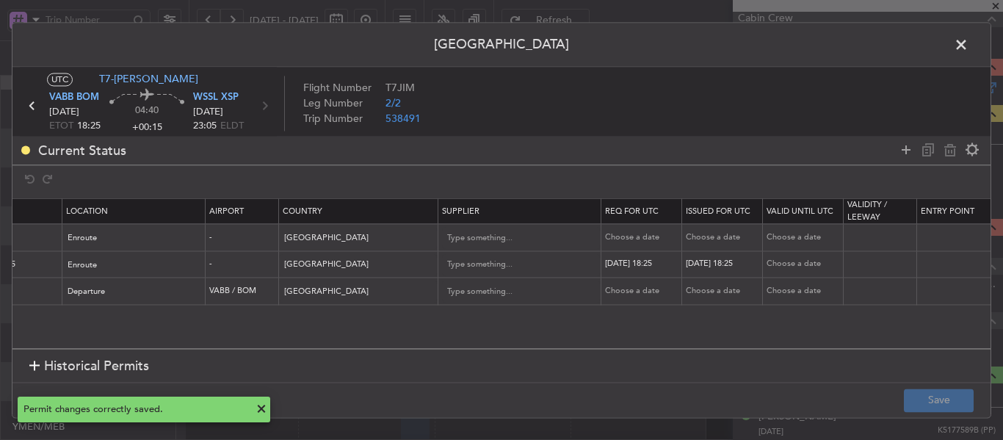
click at [968, 49] on span at bounding box center [968, 48] width 0 height 29
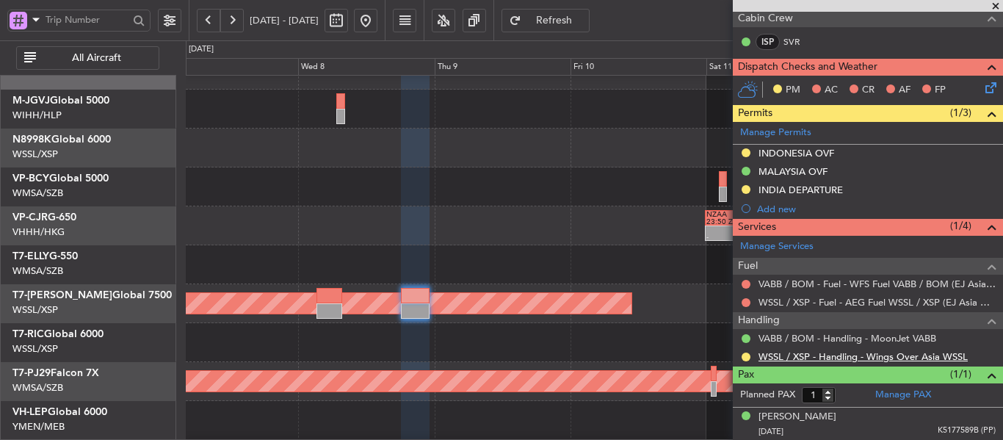
scroll to position [98, 0]
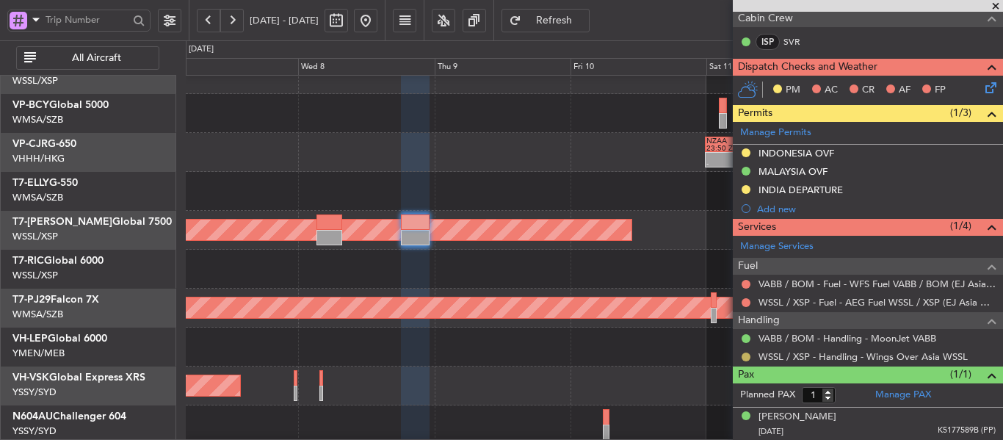
click at [744, 357] on button at bounding box center [745, 356] width 9 height 9
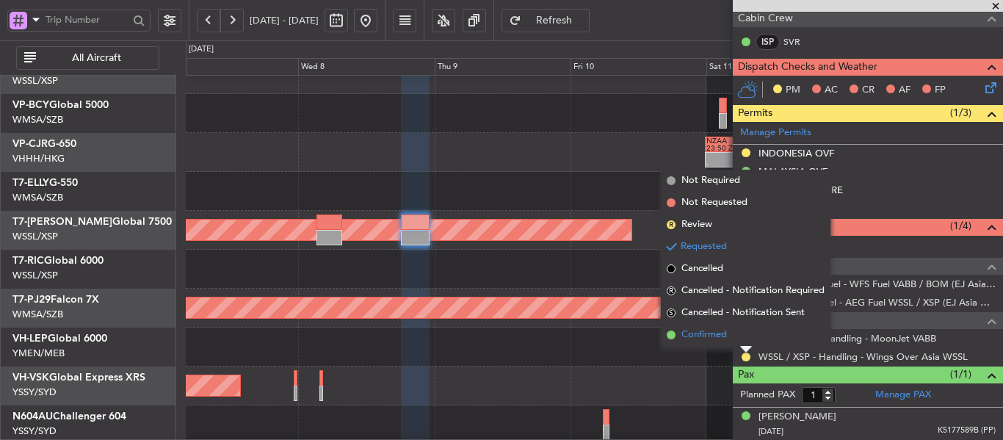
click at [668, 335] on span at bounding box center [671, 334] width 9 height 9
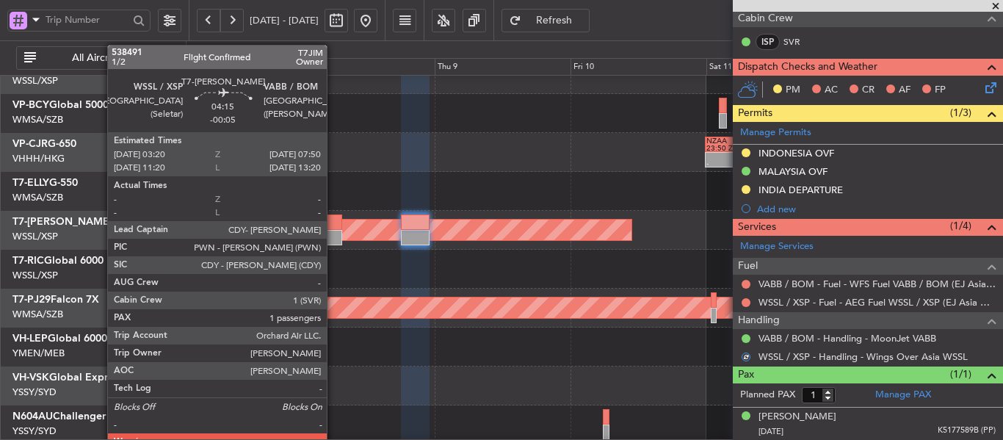
click at [333, 233] on div at bounding box center [329, 237] width 26 height 15
click at [333, 228] on div at bounding box center [329, 221] width 26 height 15
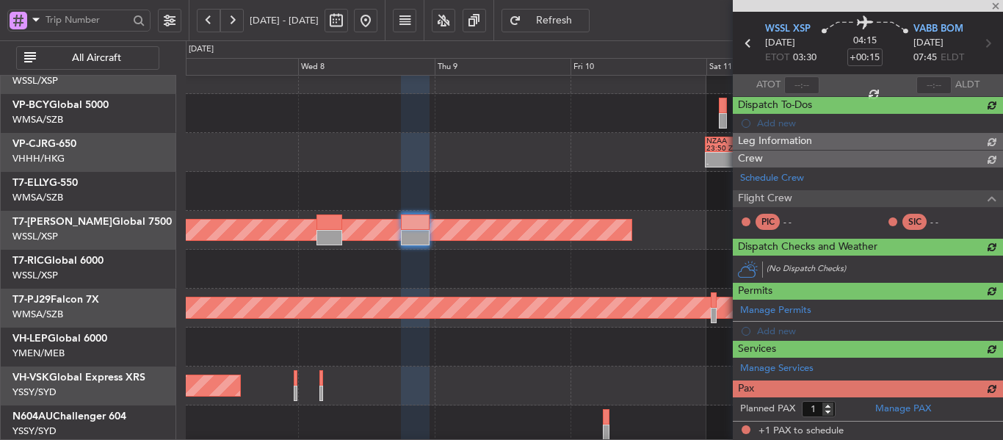
type input "-00:05"
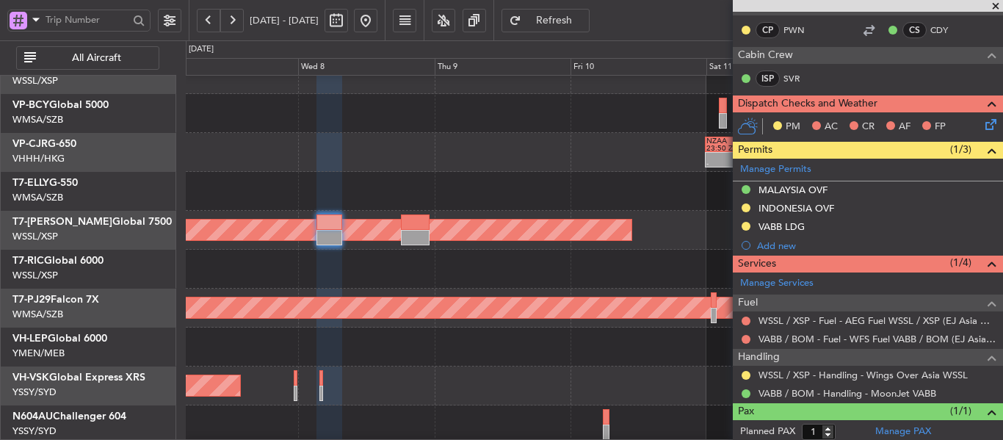
scroll to position [330, 0]
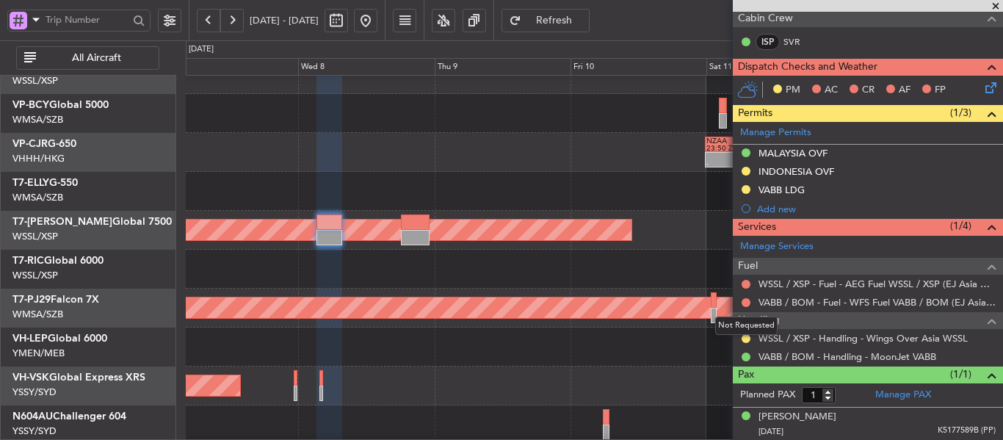
click at [744, 338] on mat-tooltip-component "Not Requested" at bounding box center [746, 325] width 83 height 39
click at [743, 334] on button at bounding box center [745, 338] width 9 height 9
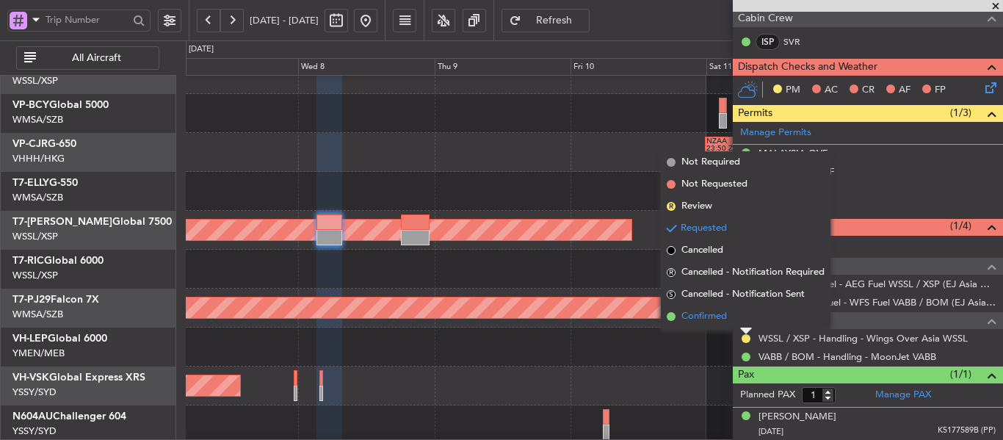
click at [679, 313] on li "Confirmed" at bounding box center [746, 316] width 170 height 22
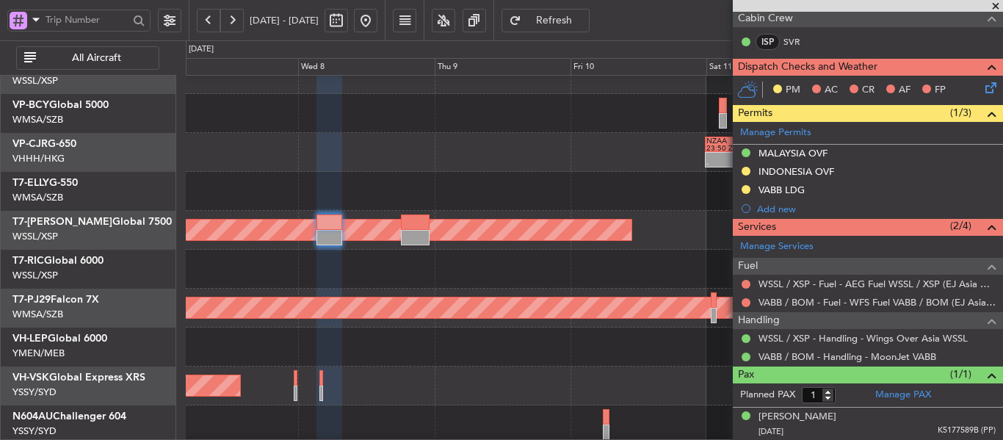
scroll to position [0, 0]
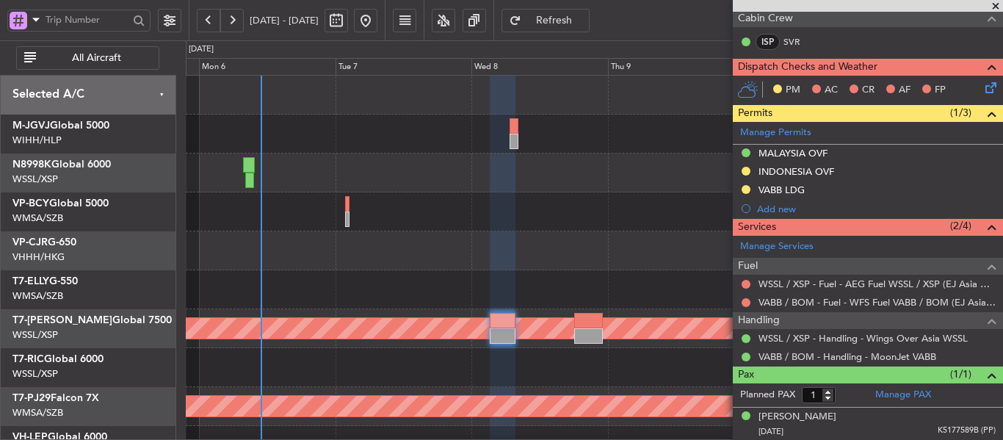
click at [493, 243] on div "- - NZAA 23:50 Z VHHH 10:30 Z Planned Maint [GEOGRAPHIC_DATA] (Seletar) Planned…" at bounding box center [594, 329] width 816 height 506
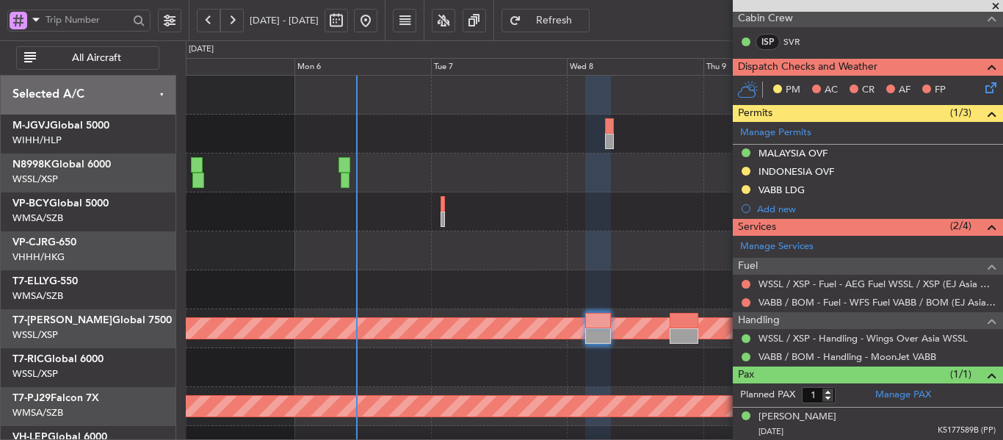
click at [363, 208] on div "- - NZAA 23:50 Z VHHH 10:30 Z Planned Maint [GEOGRAPHIC_DATA] (Seletar) Planned…" at bounding box center [594, 329] width 816 height 506
click at [993, 4] on span at bounding box center [995, 6] width 15 height 13
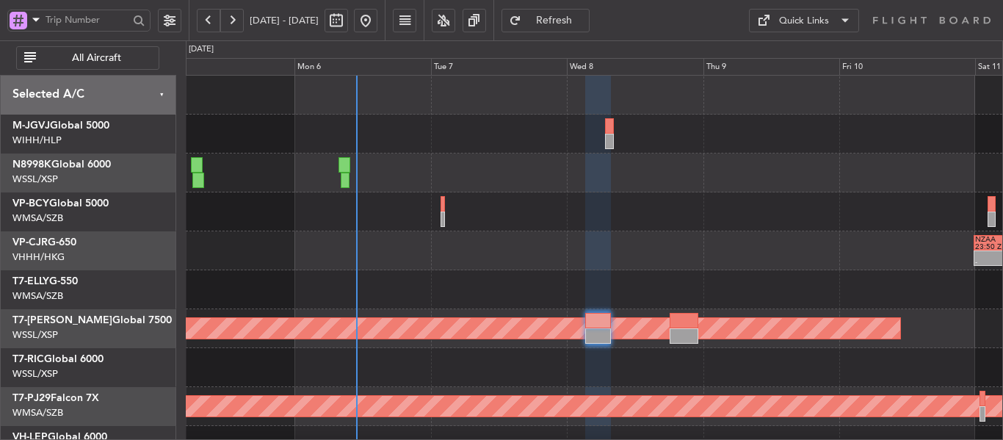
type input "0"
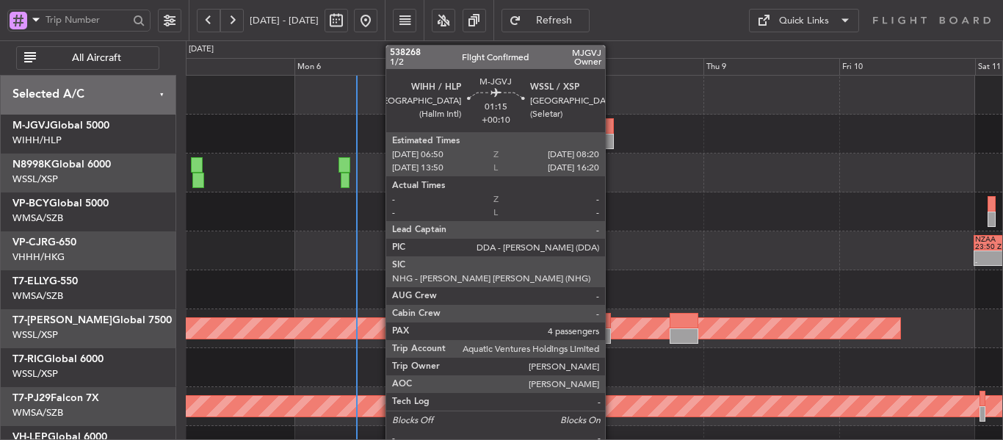
click at [611, 120] on div at bounding box center [609, 125] width 9 height 15
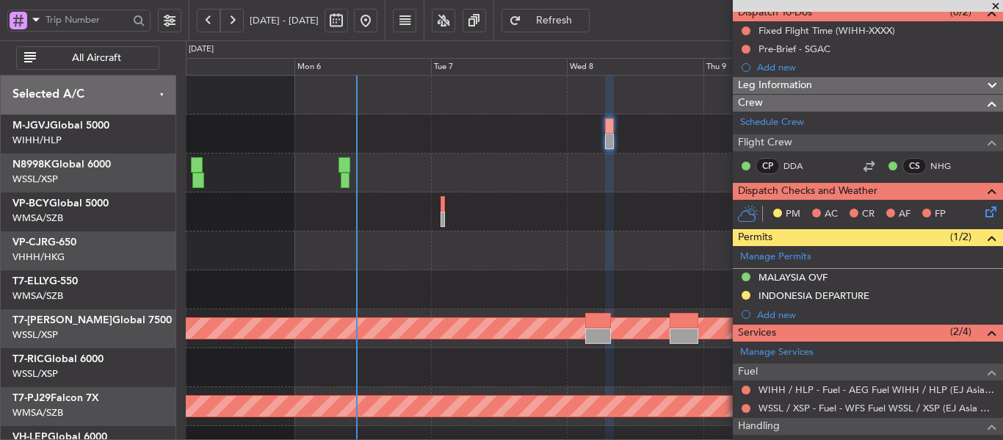
scroll to position [124, 0]
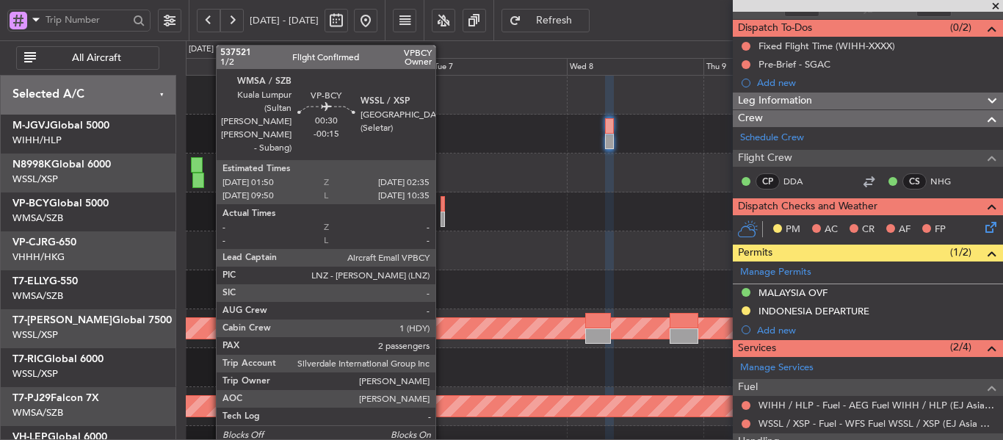
click at [442, 216] on div at bounding box center [442, 218] width 4 height 15
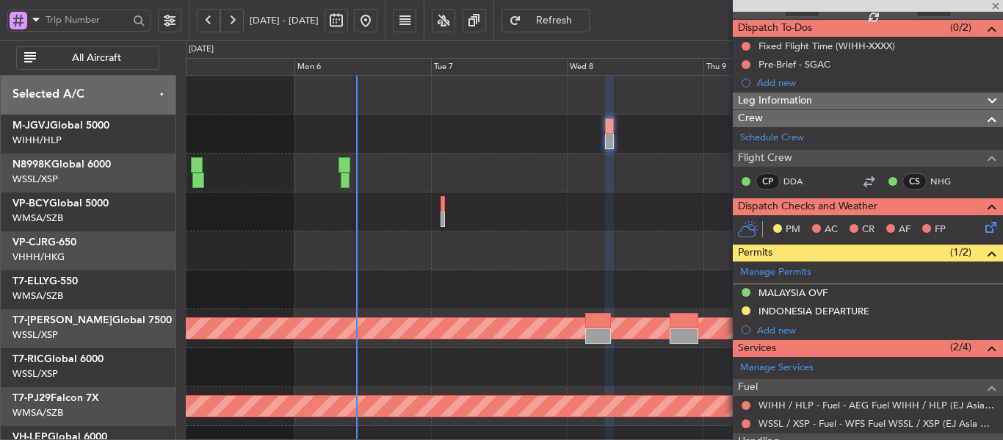
type input "-00:15"
type input "2"
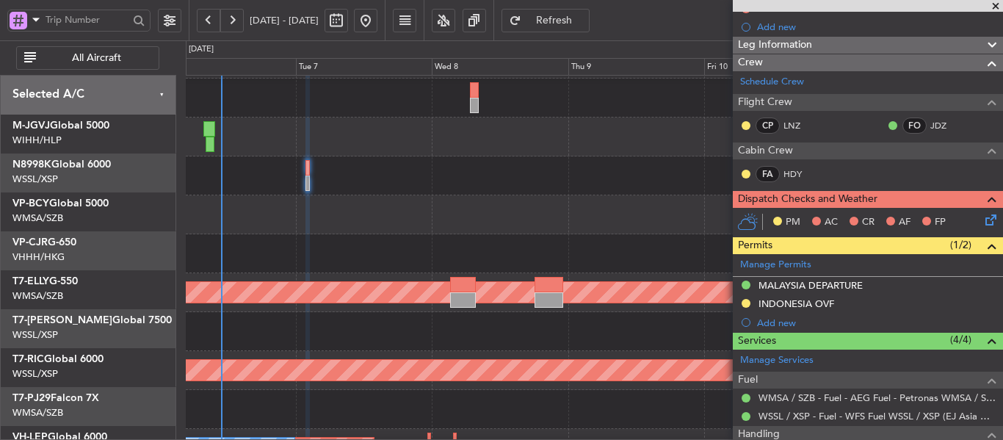
scroll to position [37, 0]
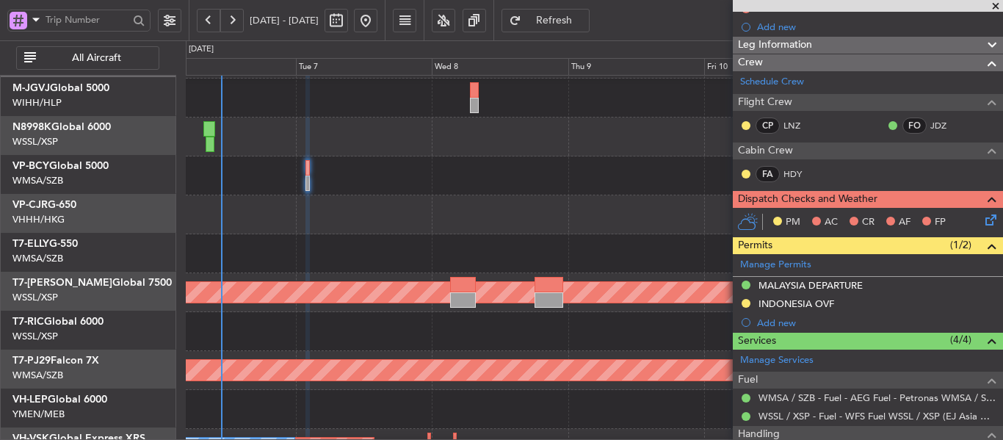
click at [429, 206] on div "- - NZAA 23:50 Z VHHH 10:30 Z" at bounding box center [594, 214] width 816 height 39
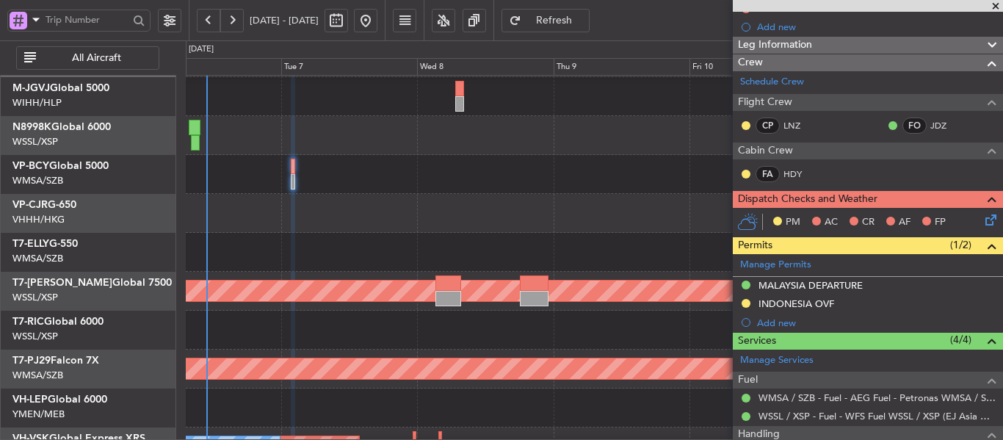
scroll to position [0, 0]
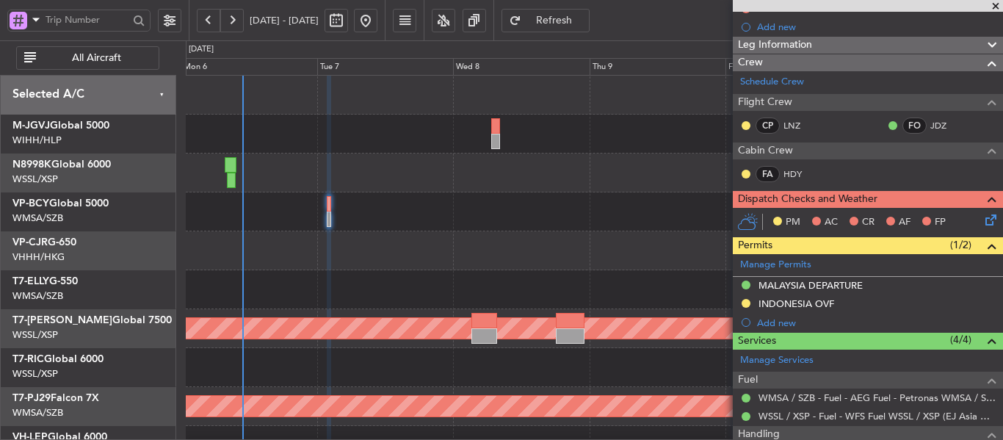
click at [548, 291] on div at bounding box center [594, 289] width 816 height 39
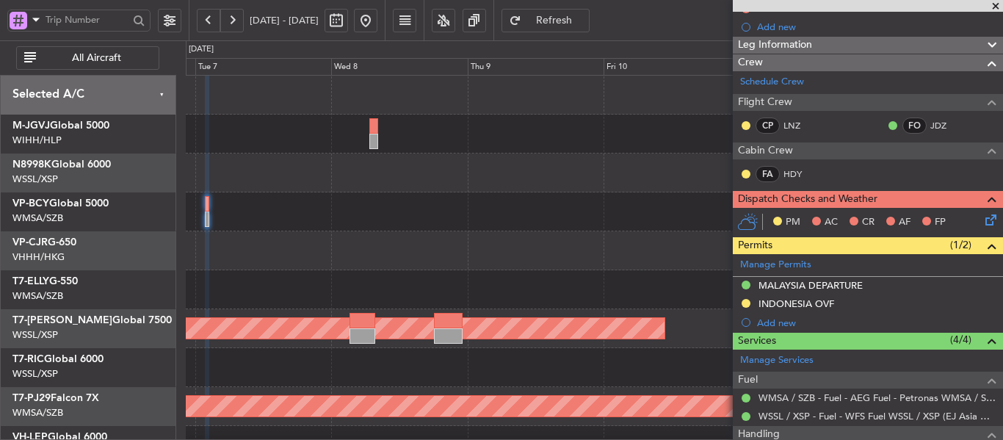
click at [400, 272] on div "- - NZAA 23:50 Z VHHH 10:30 Z Planned Maint [GEOGRAPHIC_DATA] (Seletar) Planned…" at bounding box center [594, 329] width 816 height 506
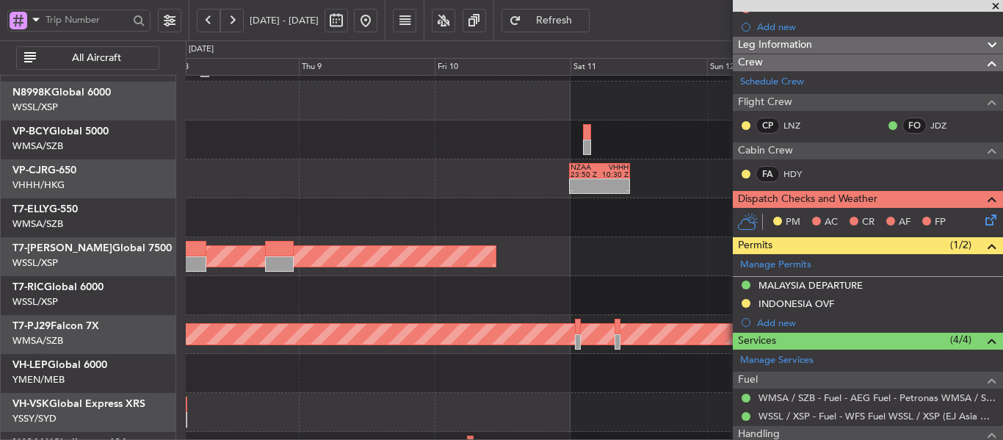
click at [326, 206] on div at bounding box center [594, 217] width 816 height 39
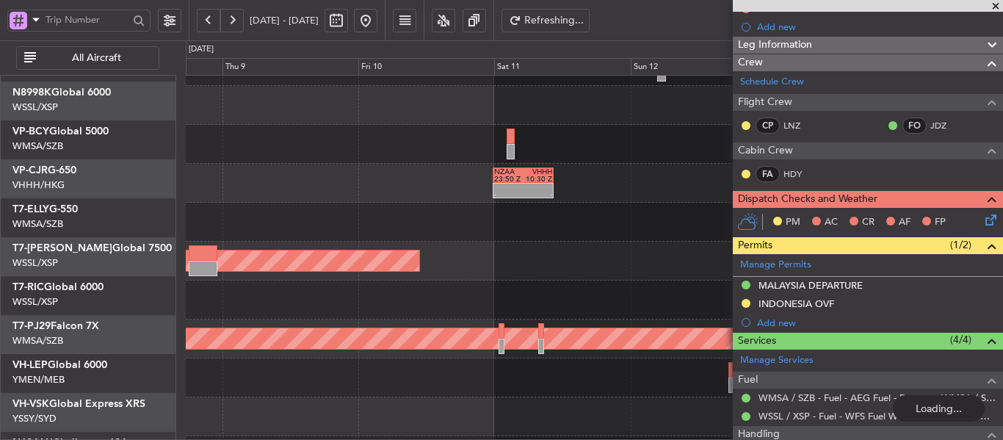
click at [404, 206] on div at bounding box center [594, 222] width 816 height 39
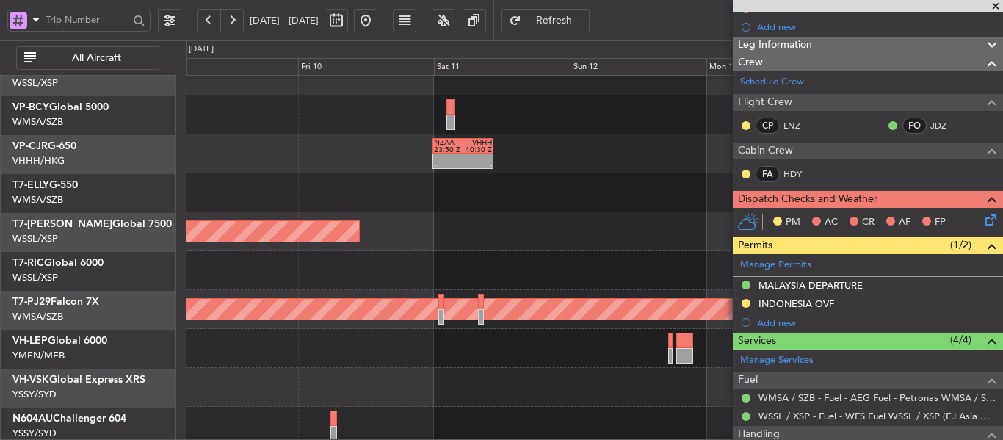
scroll to position [91, 0]
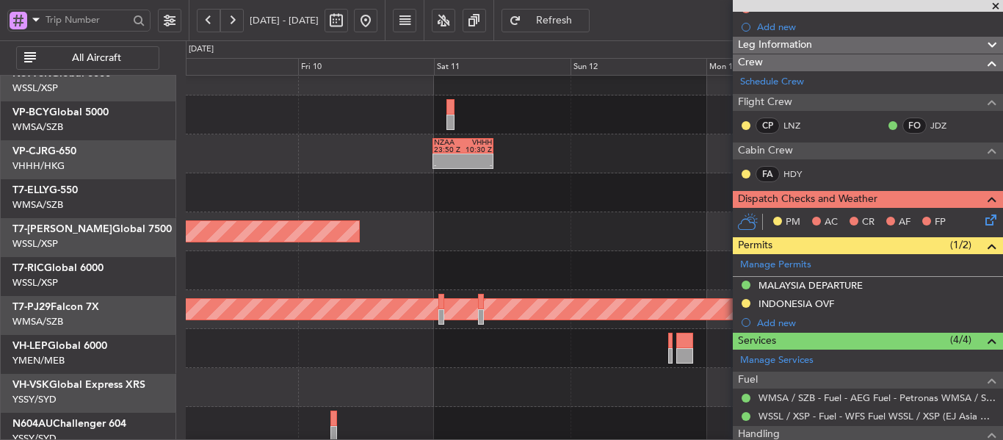
click at [280, 257] on div at bounding box center [594, 270] width 816 height 39
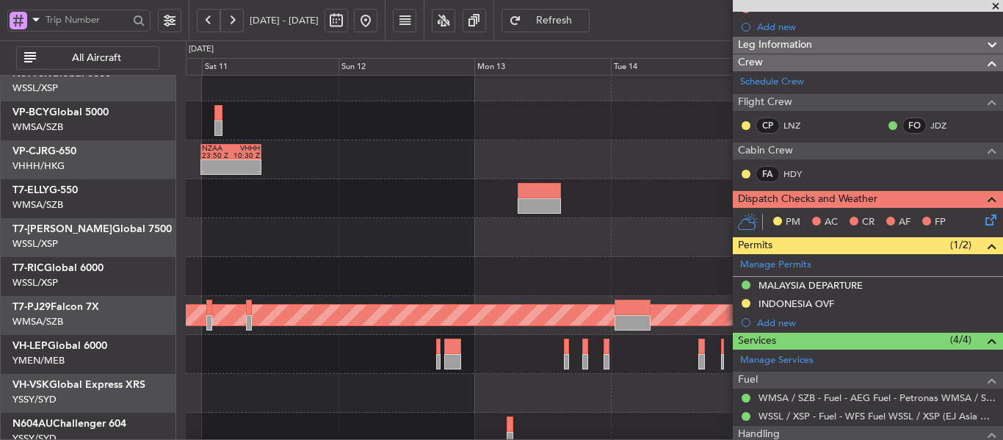
click at [564, 196] on div at bounding box center [594, 198] width 816 height 39
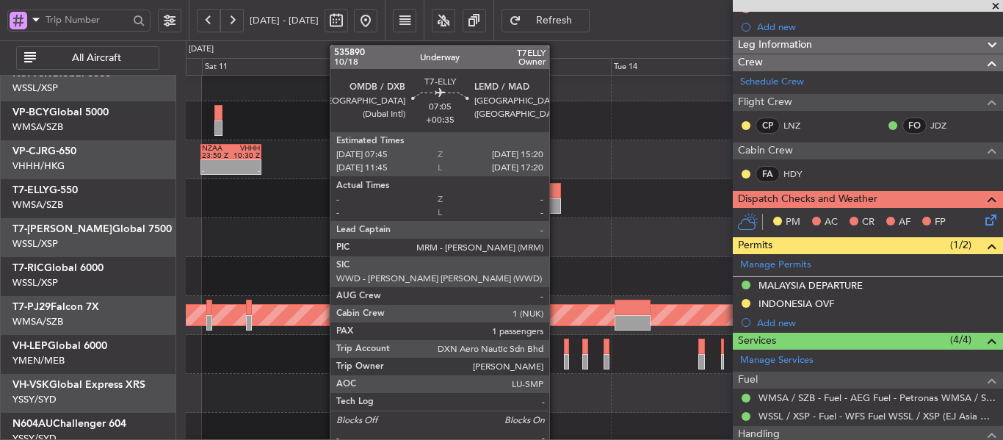
click at [555, 195] on div at bounding box center [539, 190] width 43 height 15
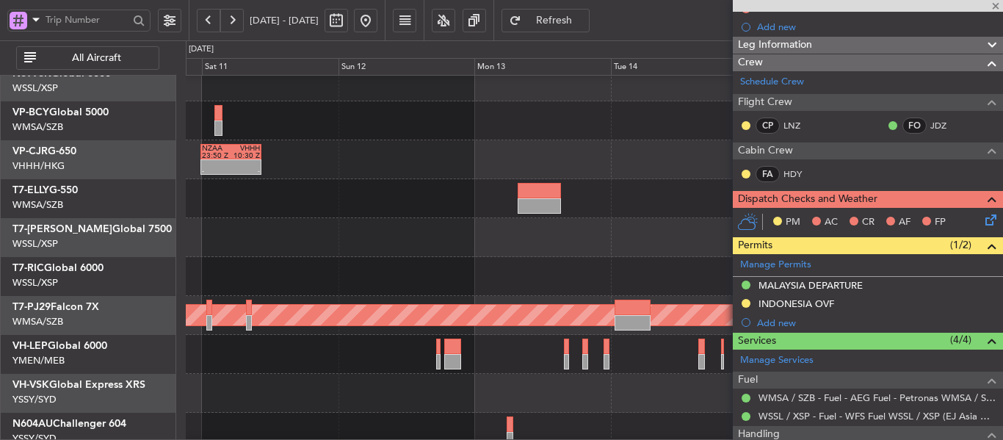
type input "+00:35"
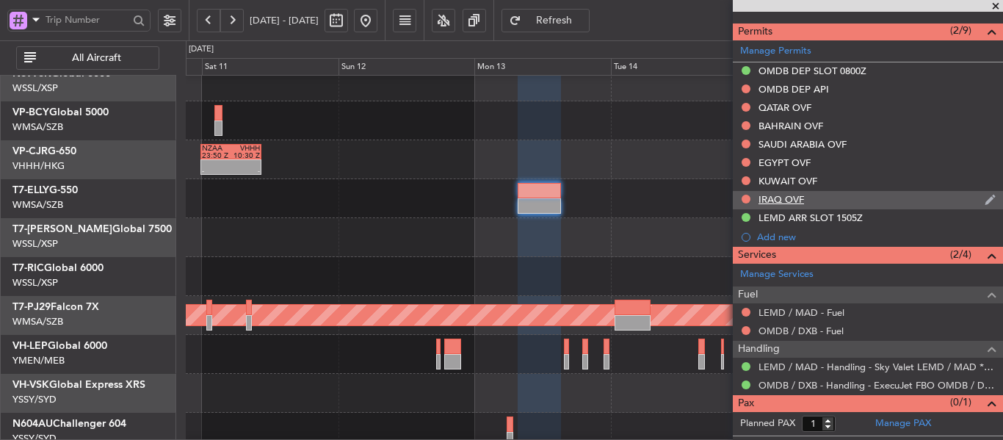
scroll to position [429, 0]
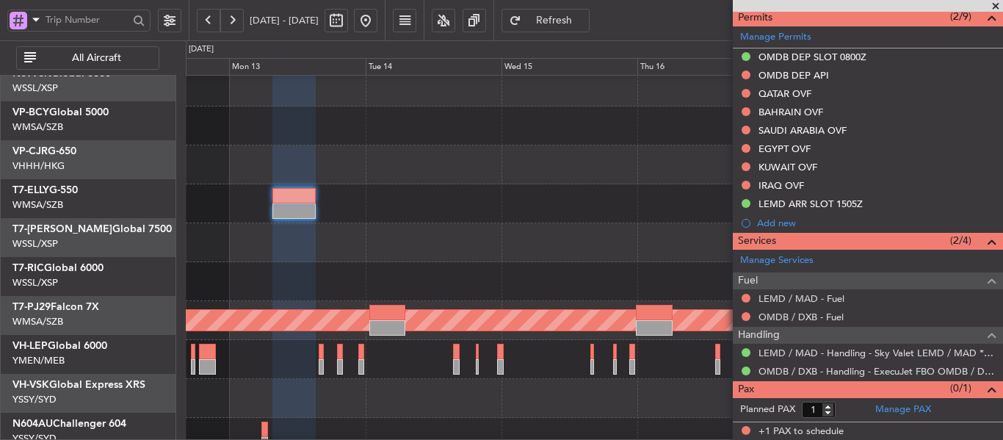
click at [445, 204] on div at bounding box center [594, 203] width 816 height 39
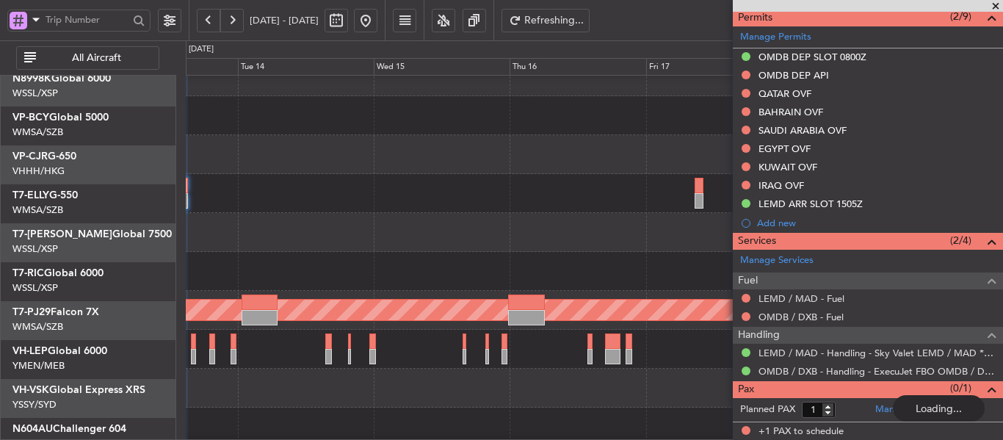
scroll to position [95, 0]
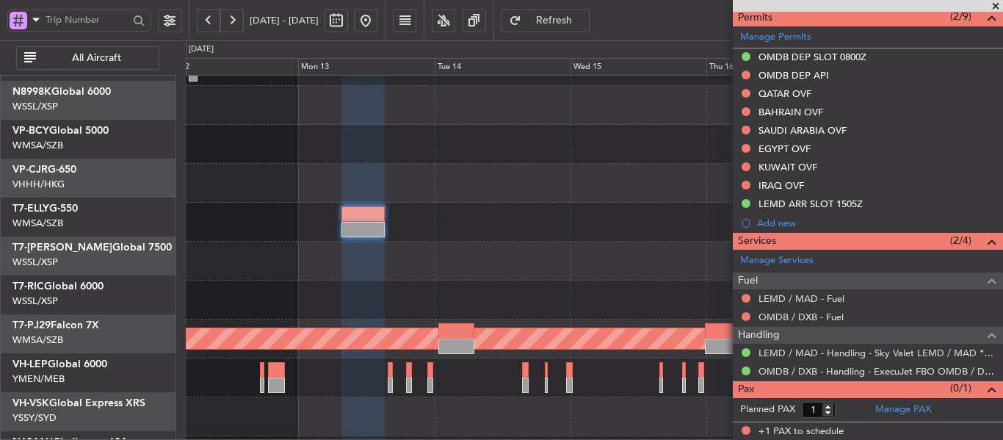
click at [556, 243] on div at bounding box center [594, 261] width 816 height 39
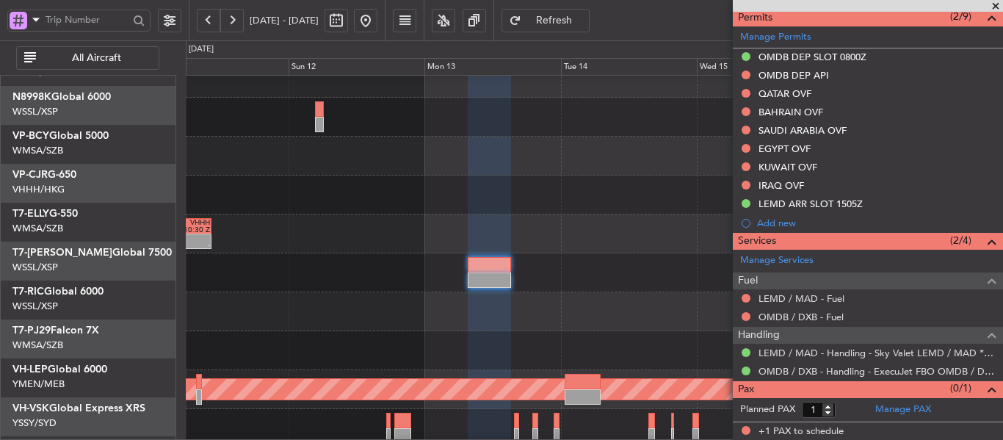
click at [537, 294] on div "Planned Maint [GEOGRAPHIC_DATA] (Seletar)" at bounding box center [594, 311] width 816 height 39
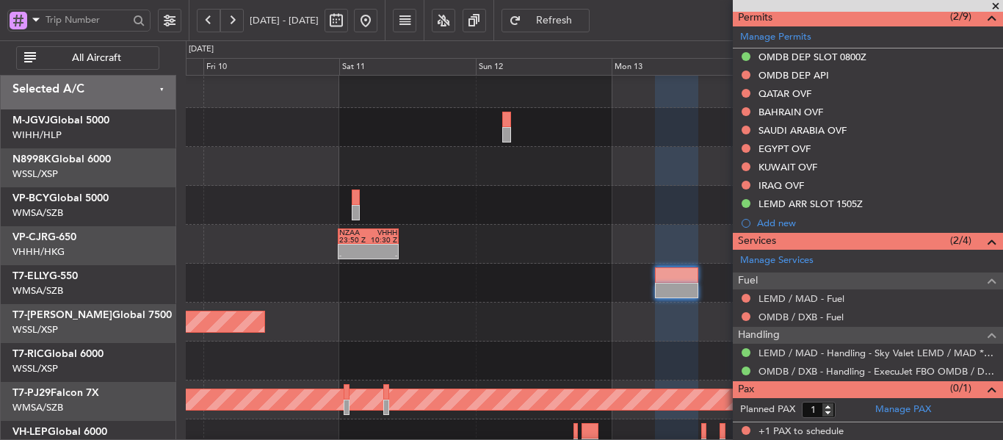
click at [501, 262] on div "NZAA 23:50 Z VHHH 10:30 Z - -" at bounding box center [594, 244] width 816 height 39
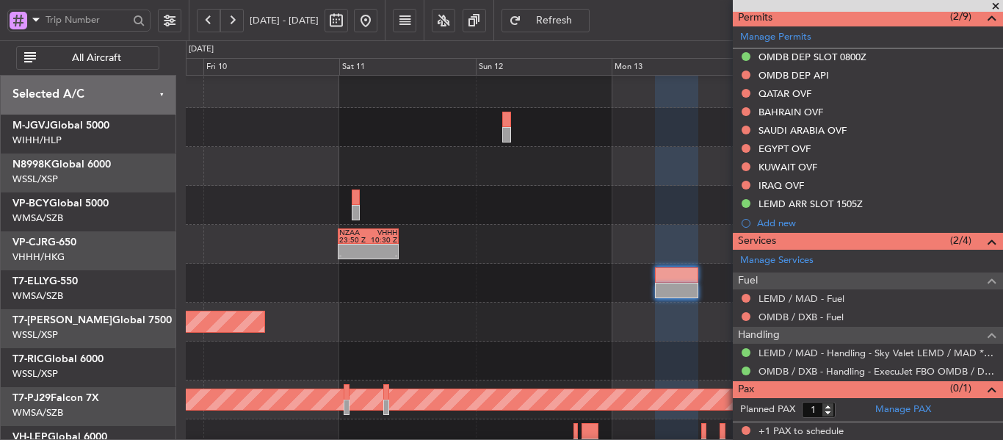
click at [460, 280] on div "NZAA 23:50 Z VHHH 10:30 Z - - Planned Maint [GEOGRAPHIC_DATA] (Seletar) Planned…" at bounding box center [594, 322] width 816 height 506
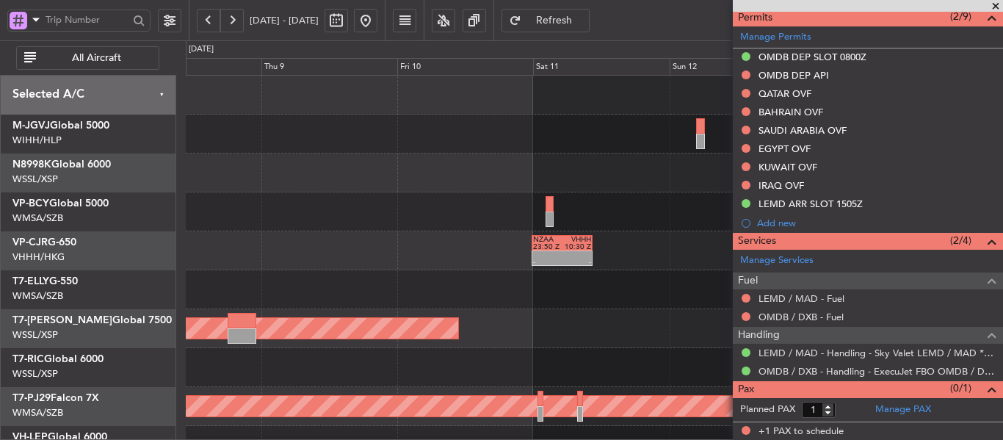
click at [495, 195] on div at bounding box center [594, 211] width 816 height 39
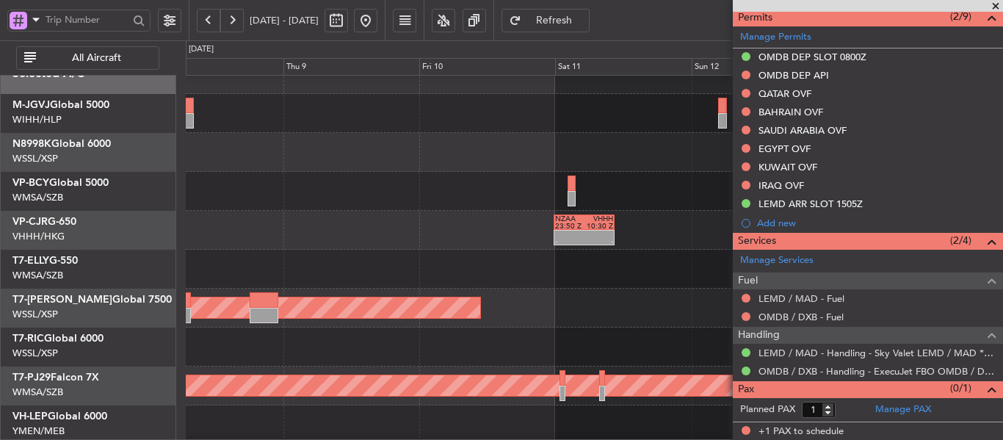
click at [997, 6] on span at bounding box center [995, 6] width 15 height 13
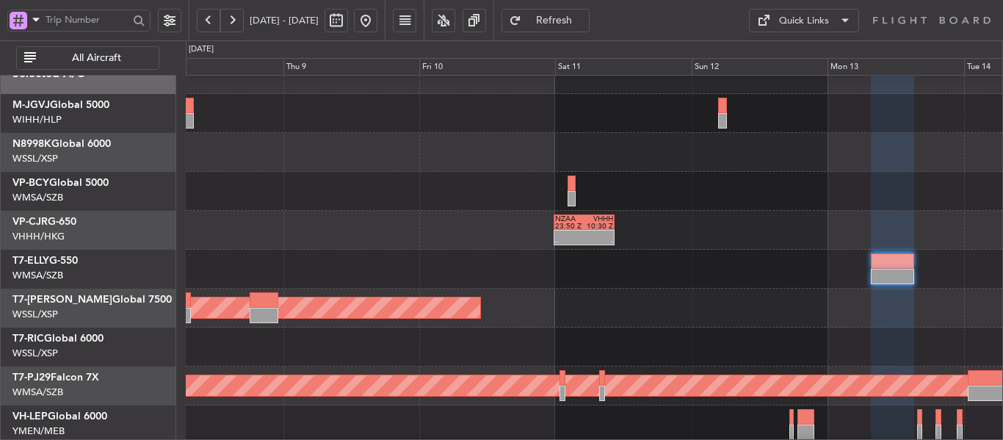
type input "0"
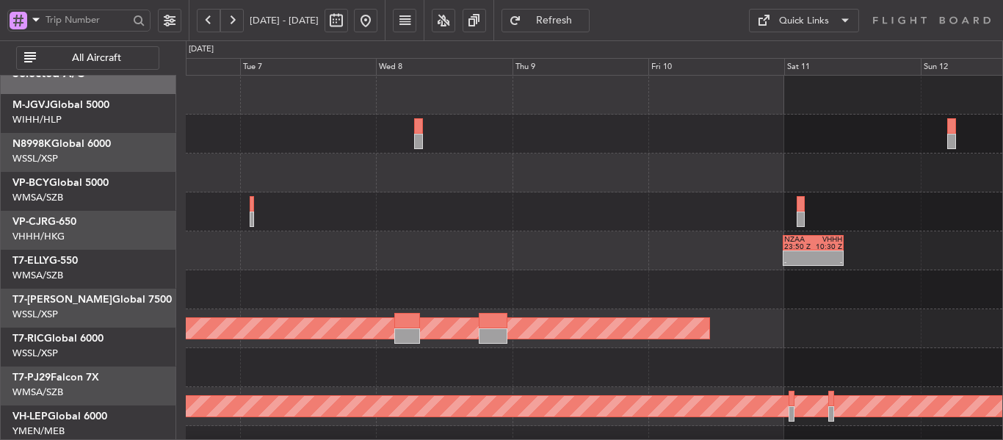
scroll to position [0, 0]
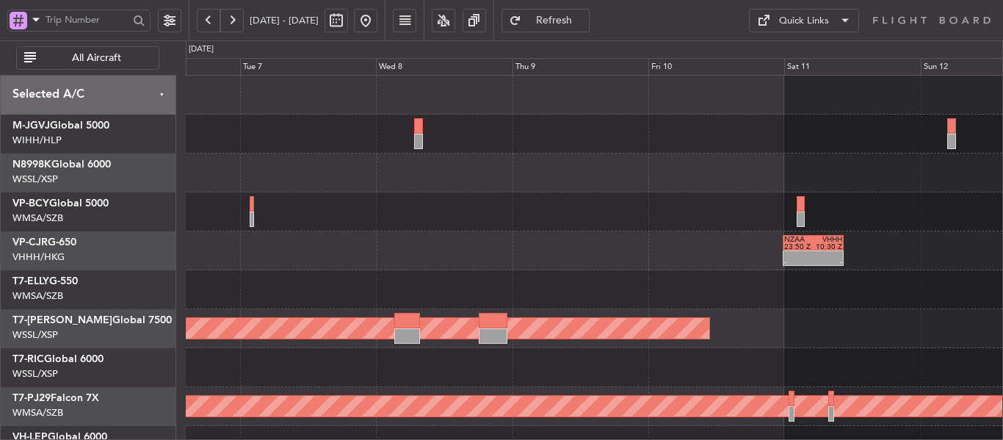
click at [752, 246] on div "- - NZAA 23:50 Z VHHH 10:30 Z Planned Maint [GEOGRAPHIC_DATA] (Seletar) Planned…" at bounding box center [594, 329] width 816 height 506
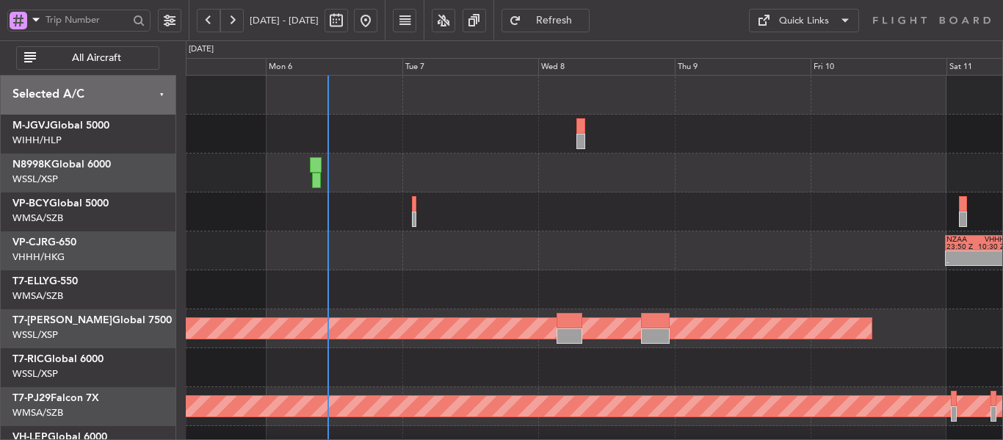
click at [671, 288] on div "- - NZAA 23:50 Z VHHH 10:30 Z Planned Maint [GEOGRAPHIC_DATA] (Seletar) Planned…" at bounding box center [594, 329] width 816 height 506
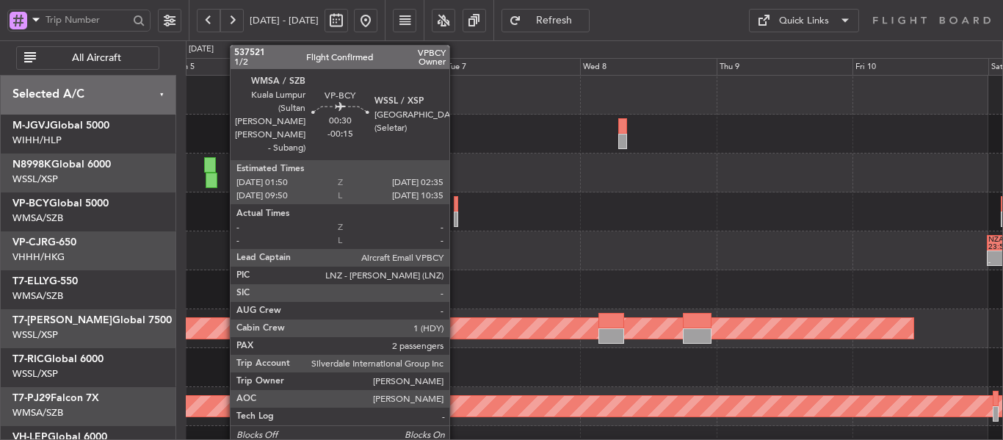
click at [456, 214] on div at bounding box center [456, 218] width 4 height 15
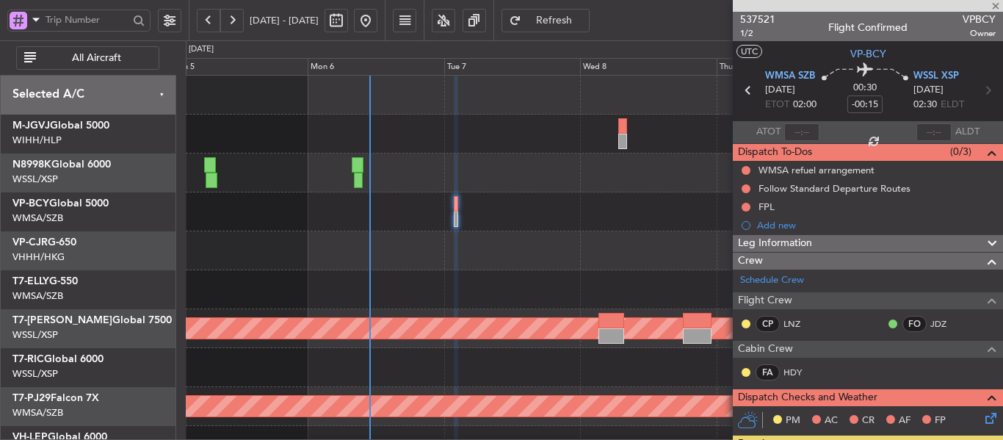
click at [996, 7] on div at bounding box center [868, 6] width 270 height 12
click at [505, 344] on div "- - NZAA 23:50 Z VHHH 10:30 Z Planned Maint [GEOGRAPHIC_DATA] (Seletar) Planned…" at bounding box center [594, 329] width 816 height 506
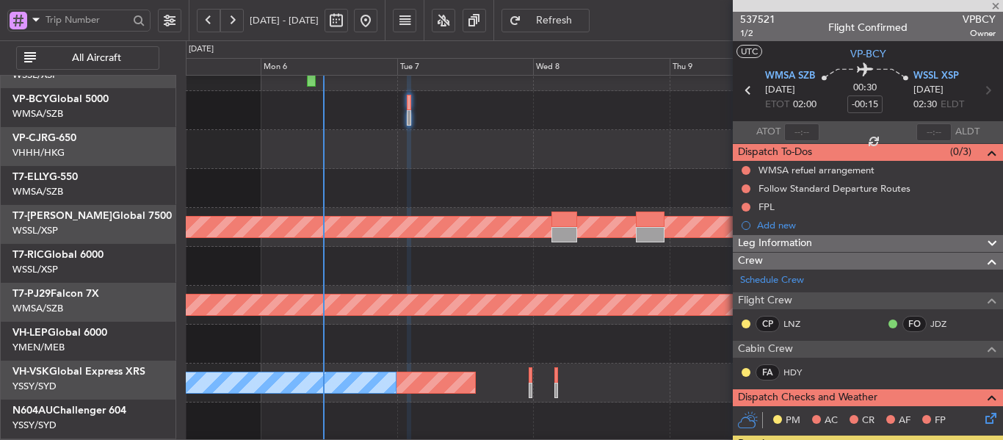
click at [468, 174] on div at bounding box center [594, 188] width 816 height 39
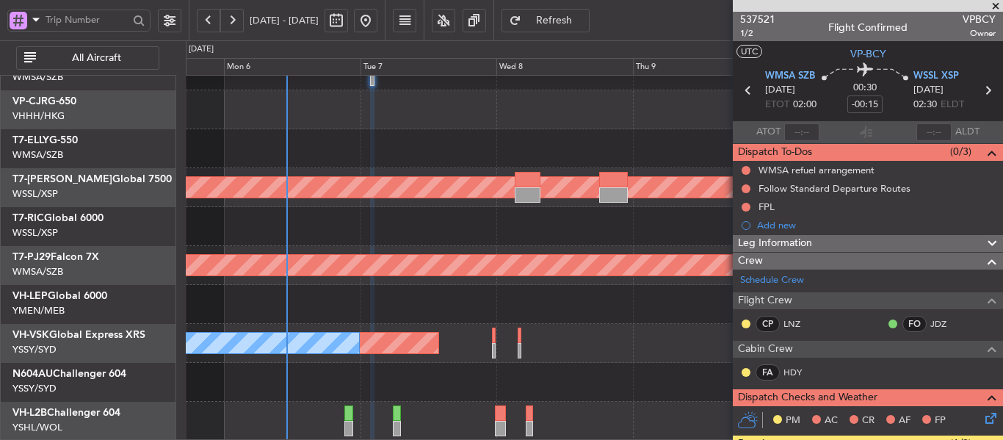
scroll to position [19, 0]
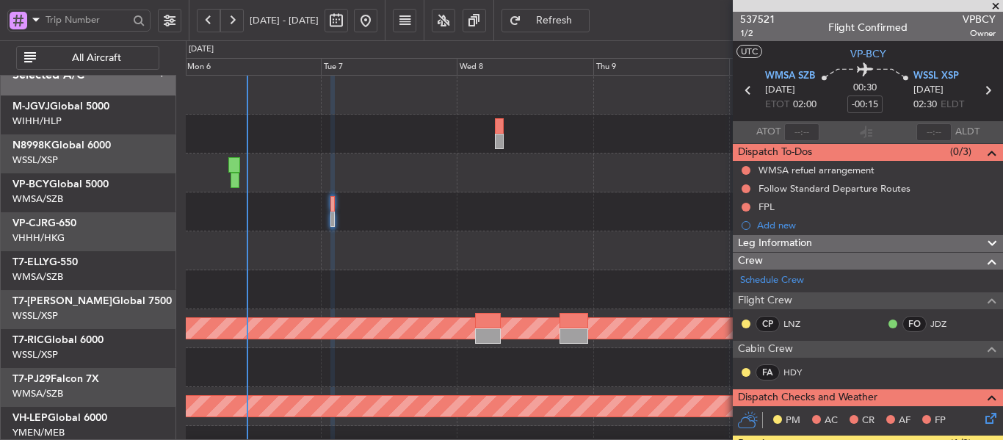
click at [468, 309] on div "- - NZAA 23:50 Z VHHH 10:30 Z Planned Maint [GEOGRAPHIC_DATA] (Seletar) Planned…" at bounding box center [594, 329] width 816 height 506
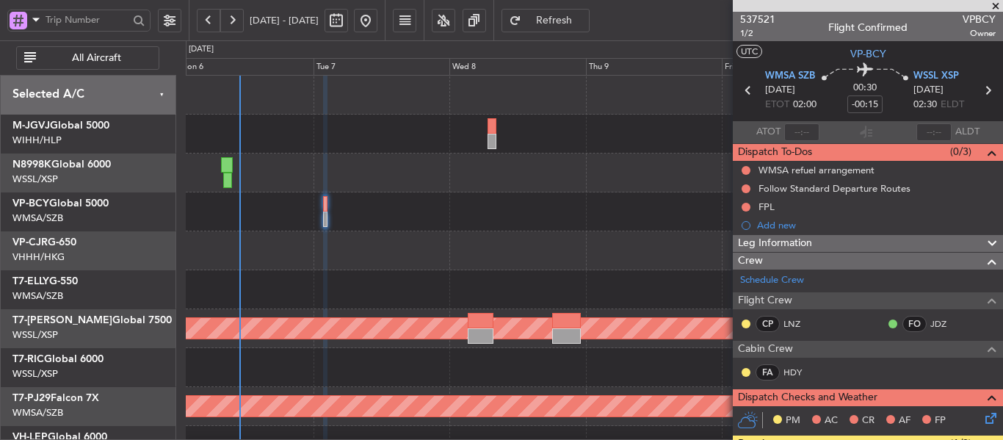
click at [484, 199] on div "- - NZAA 23:50 Z VHHH 10:30 Z Planned Maint [GEOGRAPHIC_DATA] (Seletar) Planned…" at bounding box center [594, 329] width 816 height 506
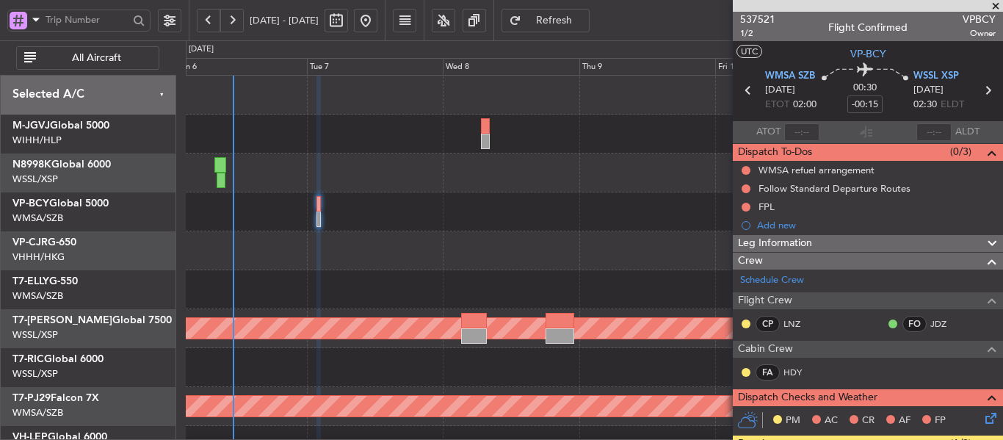
click at [993, 4] on span at bounding box center [995, 6] width 15 height 13
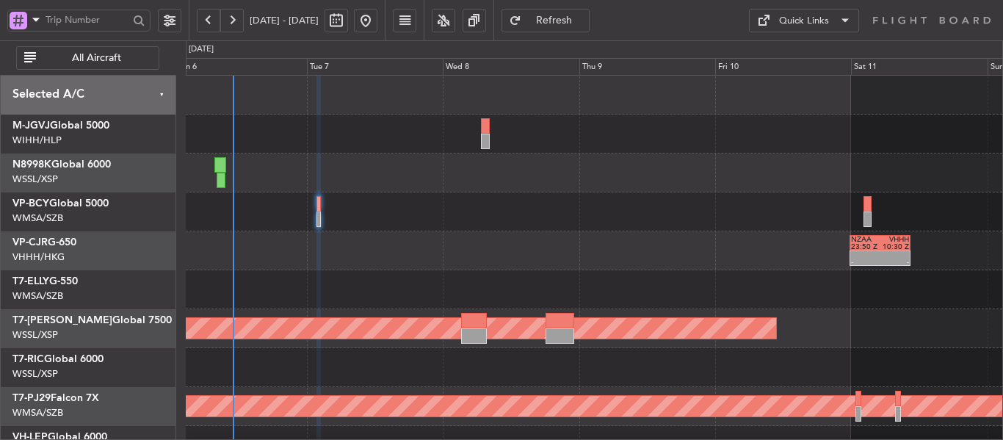
type input "0"
